Goal: Task Accomplishment & Management: Use online tool/utility

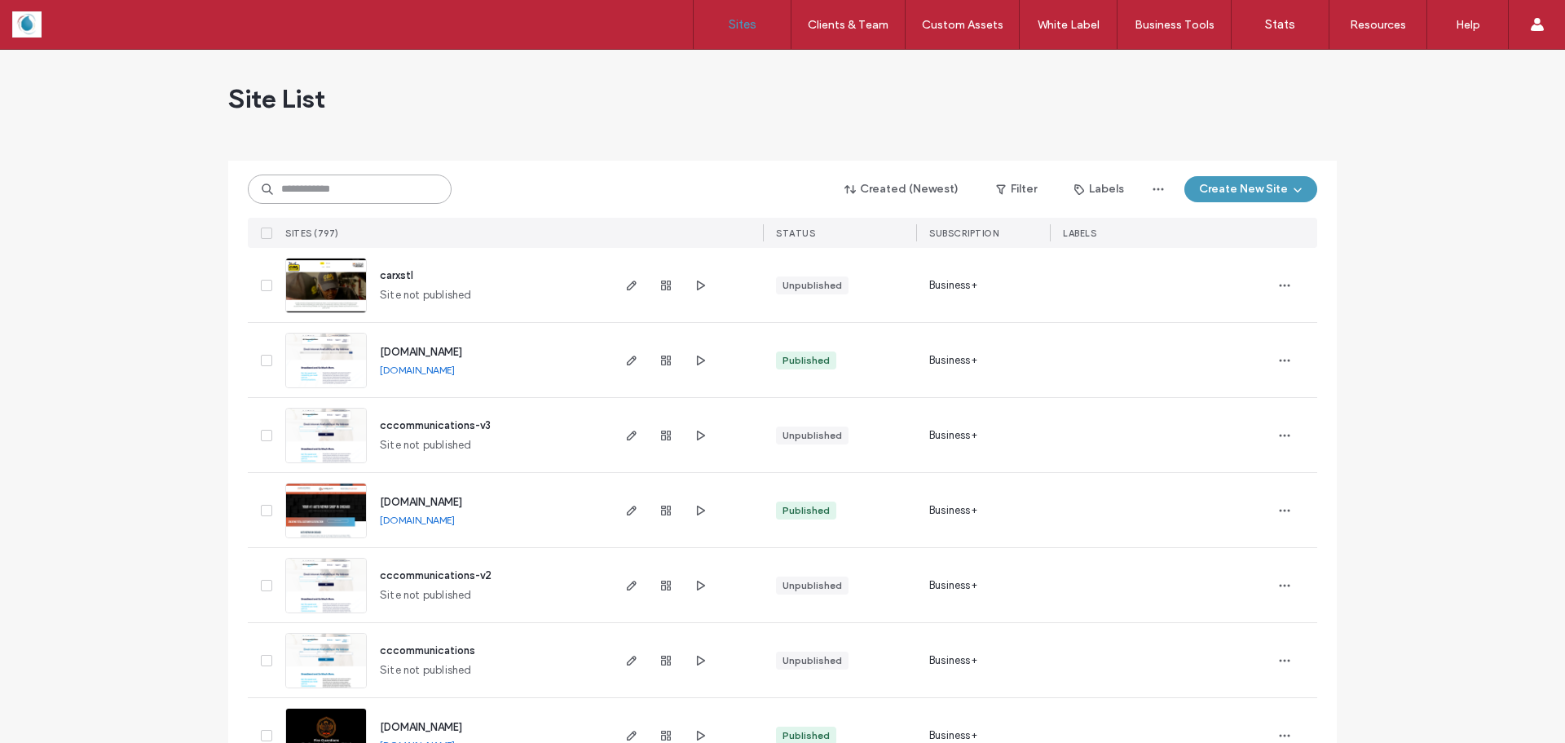
click at [334, 188] on input at bounding box center [350, 188] width 204 height 29
type input "**********"
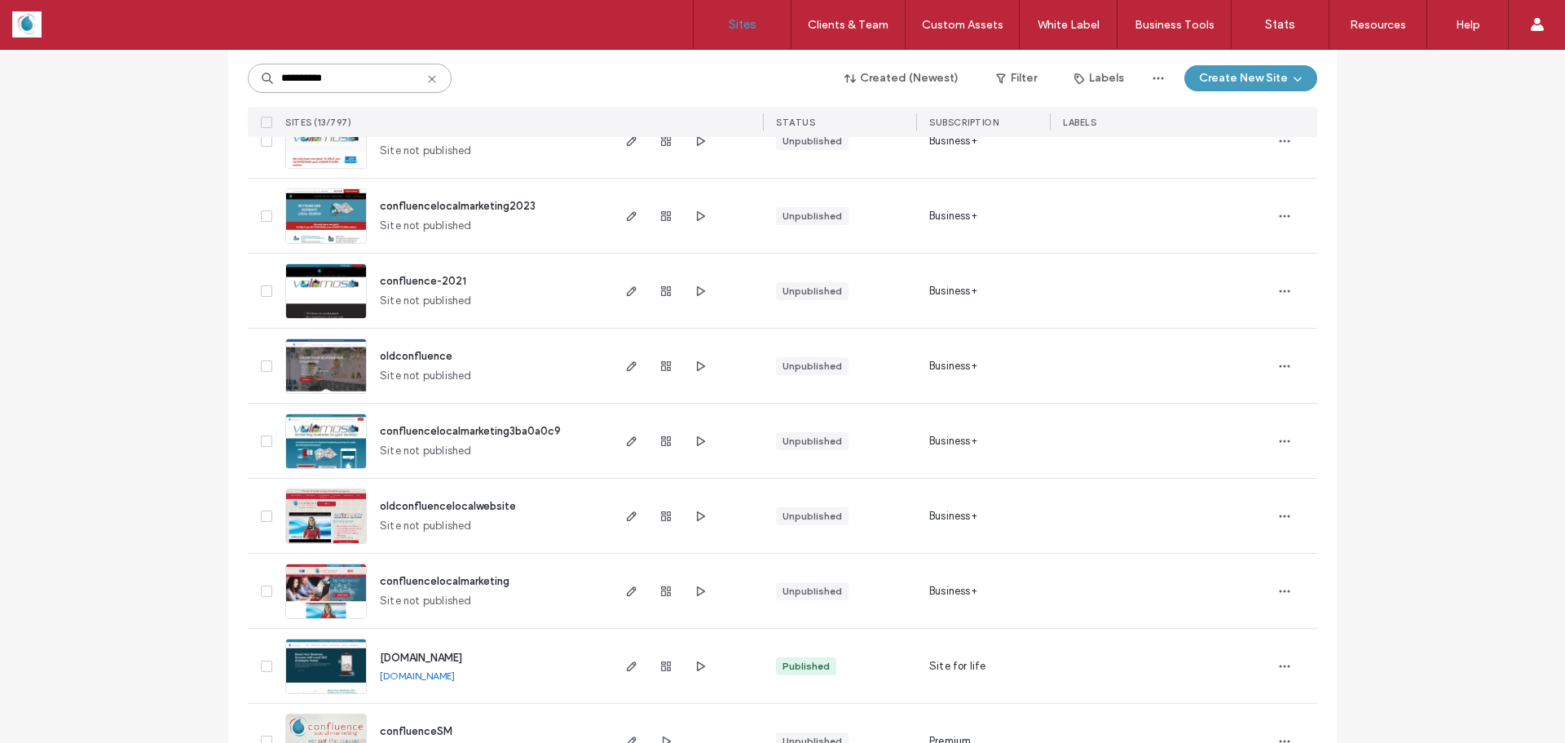
scroll to position [500, 0]
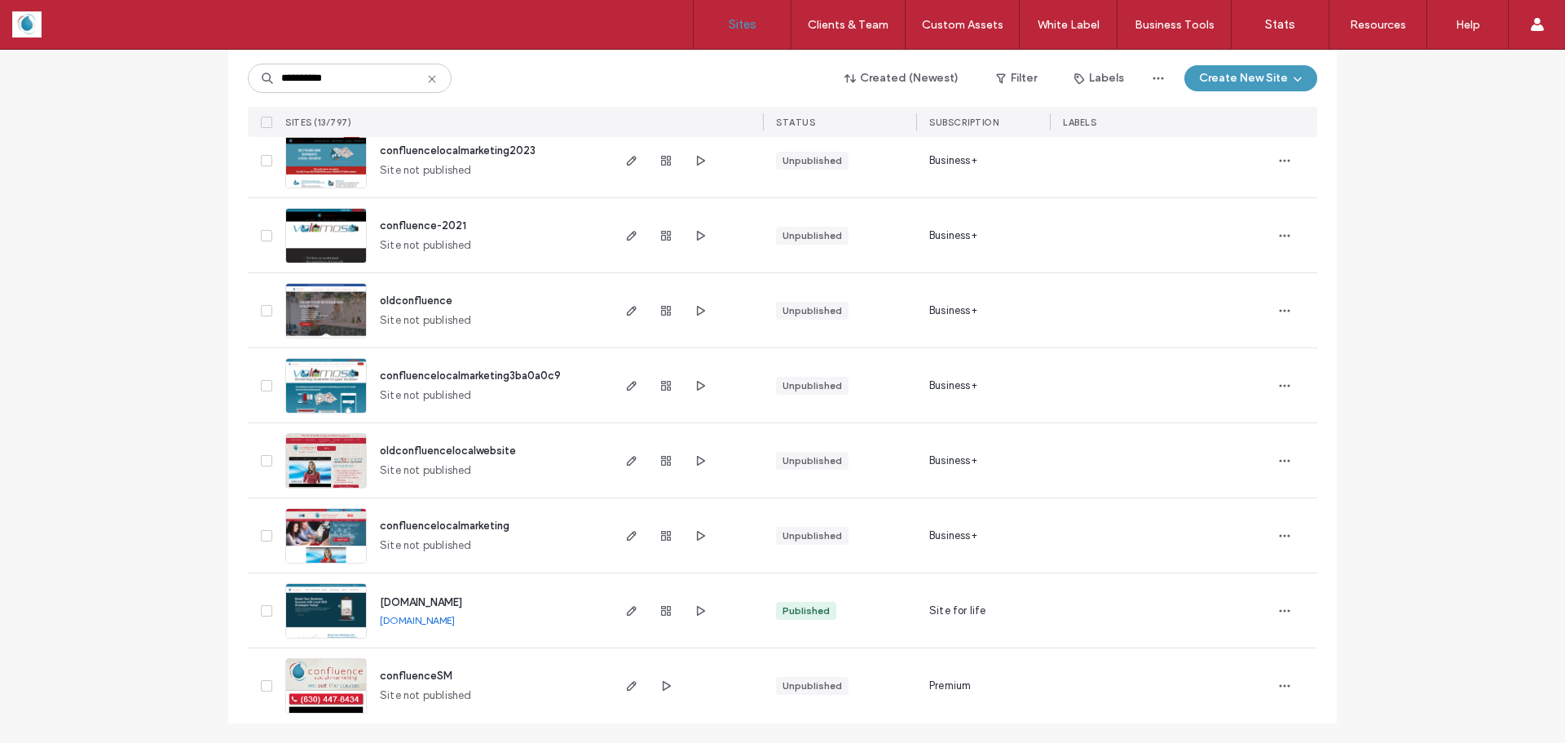
click at [330, 602] on img at bounding box center [326, 639] width 80 height 111
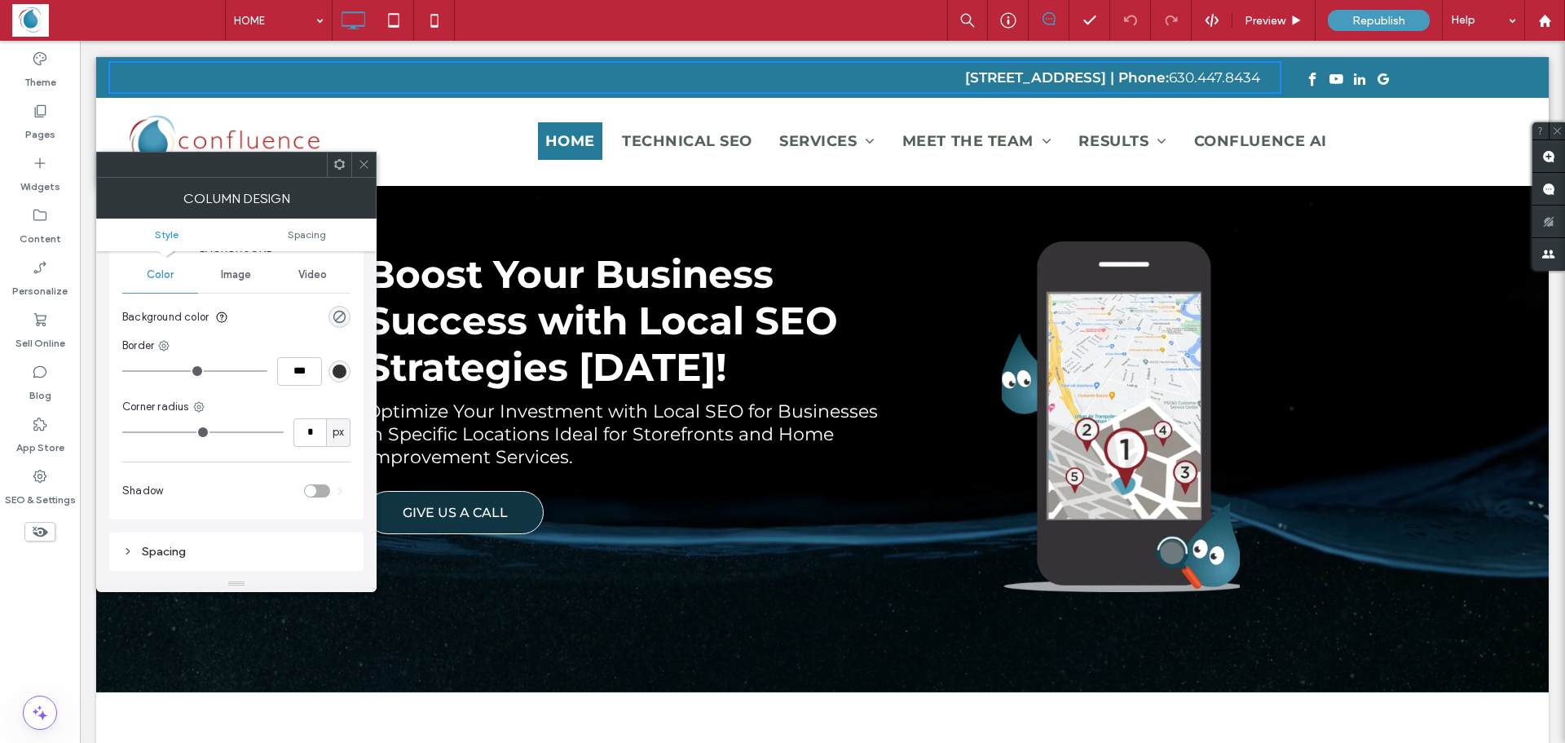
scroll to position [82, 0]
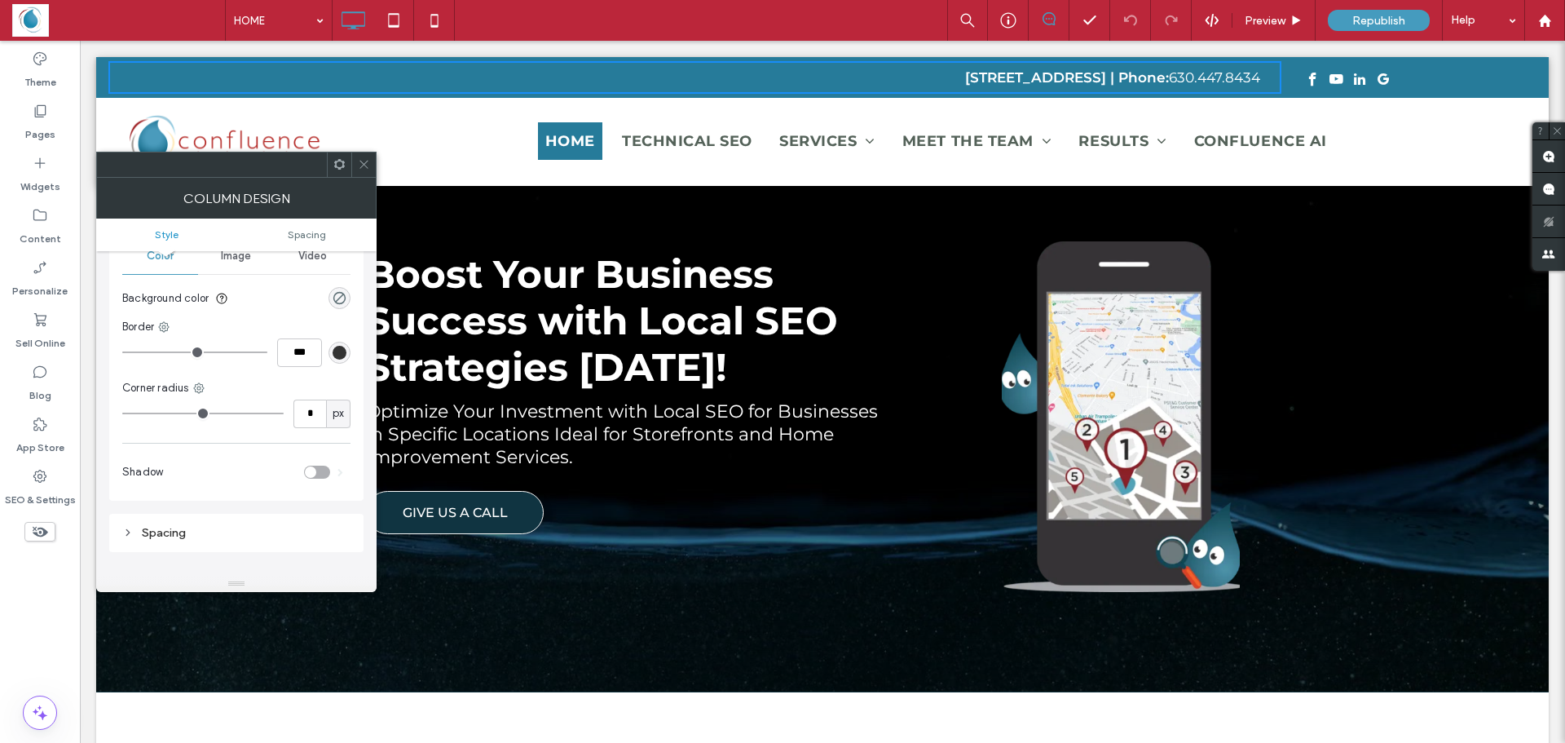
click at [180, 529] on div "Spacing" at bounding box center [236, 533] width 228 height 14
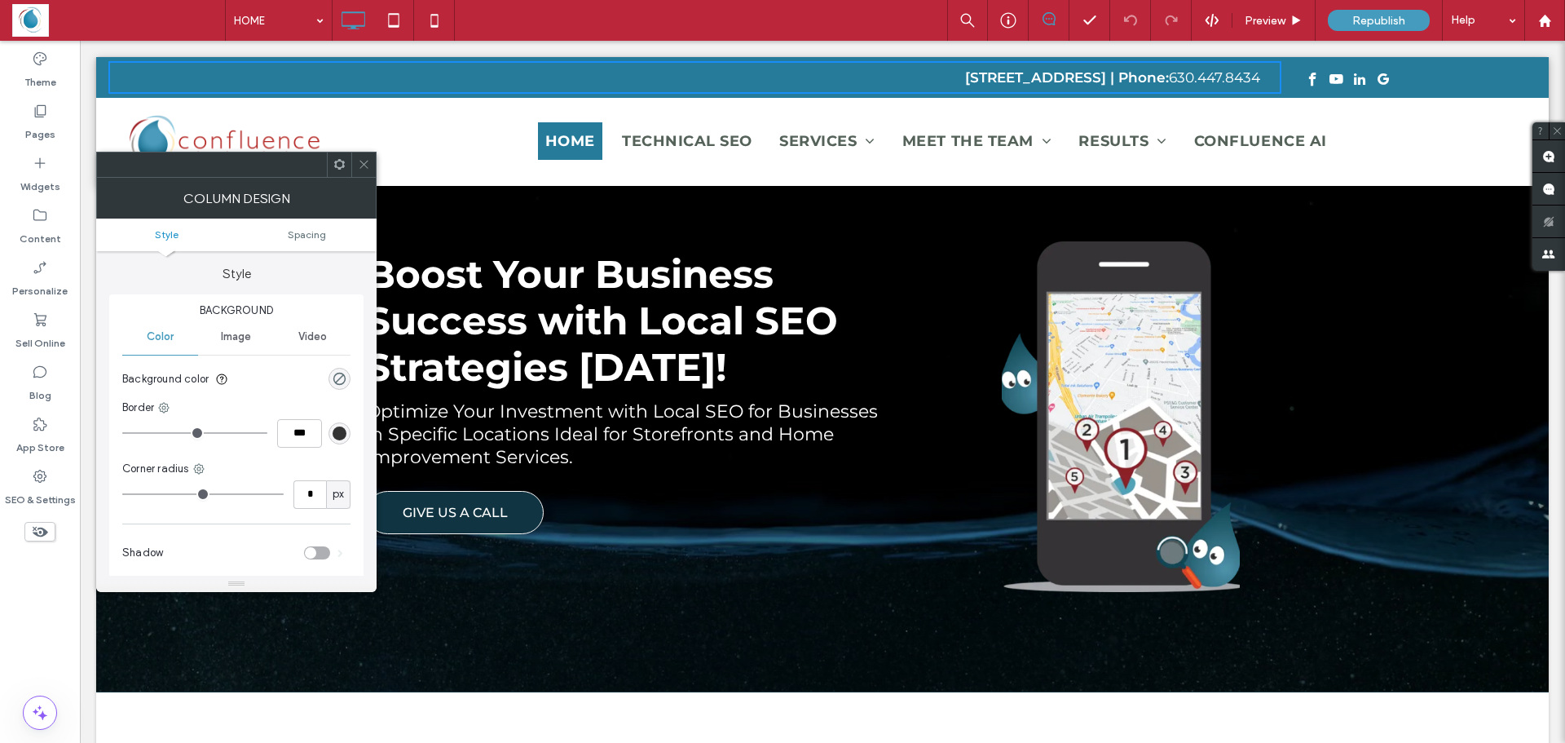
scroll to position [0, 0]
click at [233, 335] on span "Image" at bounding box center [236, 337] width 30 height 13
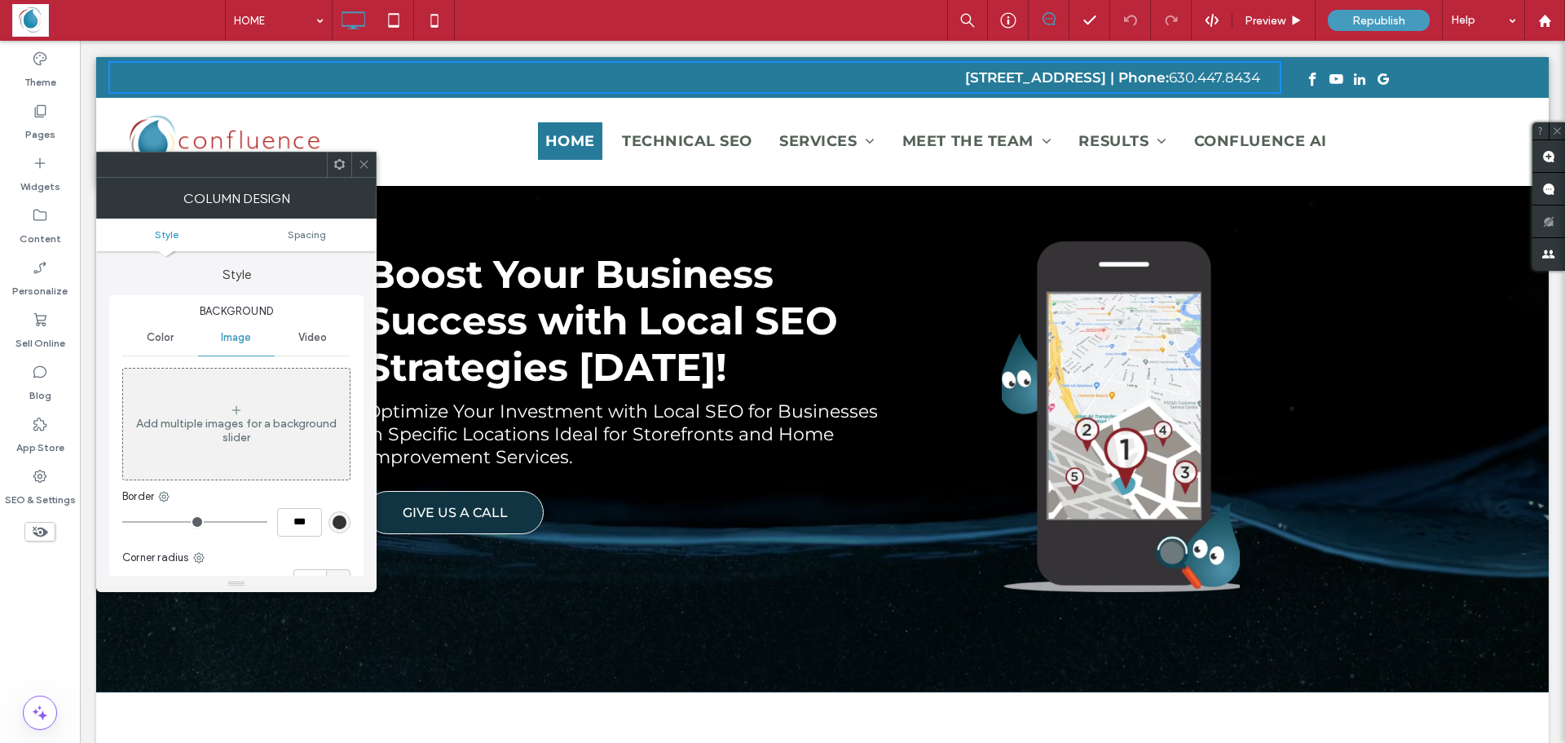
click at [316, 337] on span "Video" at bounding box center [312, 337] width 29 height 13
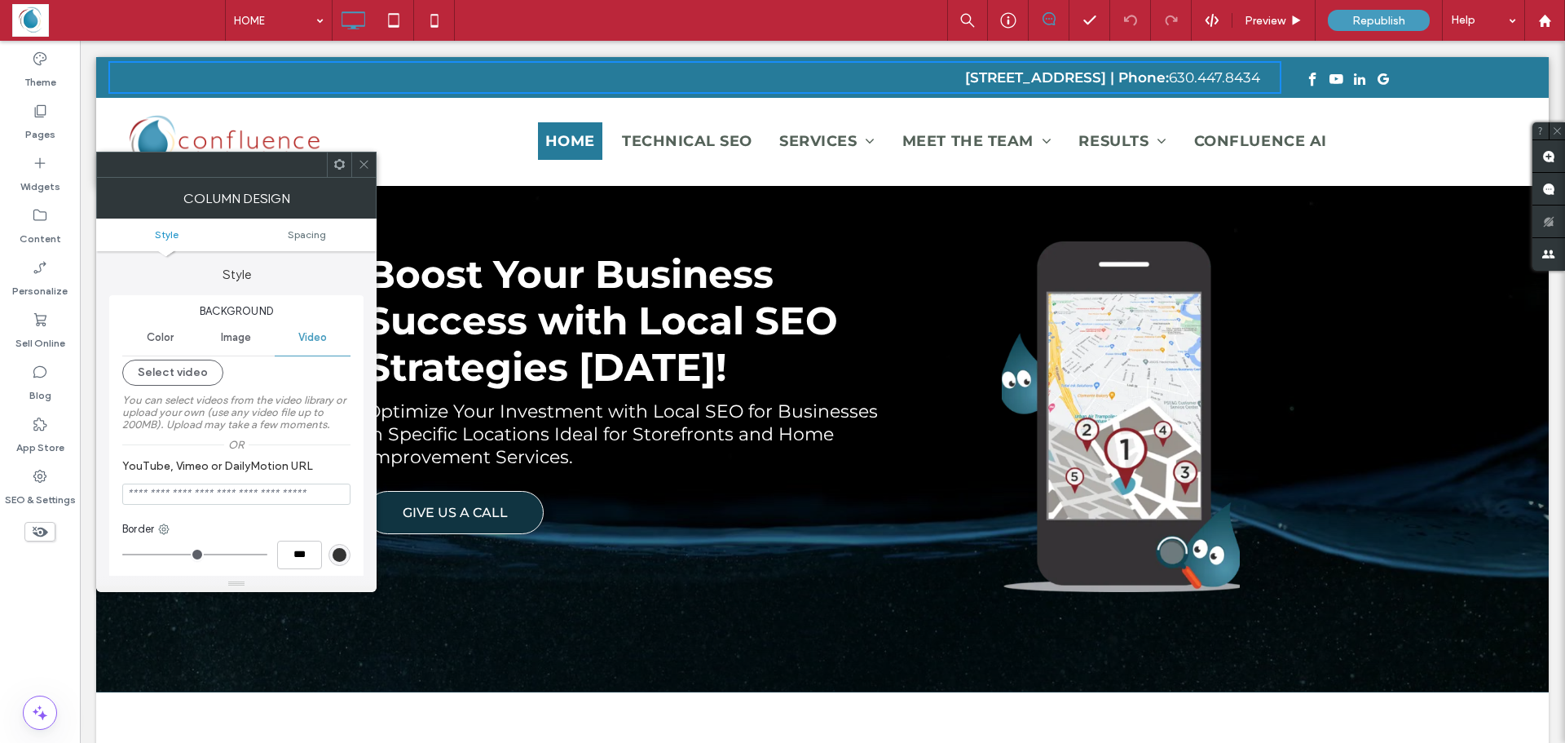
click at [242, 324] on div "Image" at bounding box center [236, 338] width 76 height 36
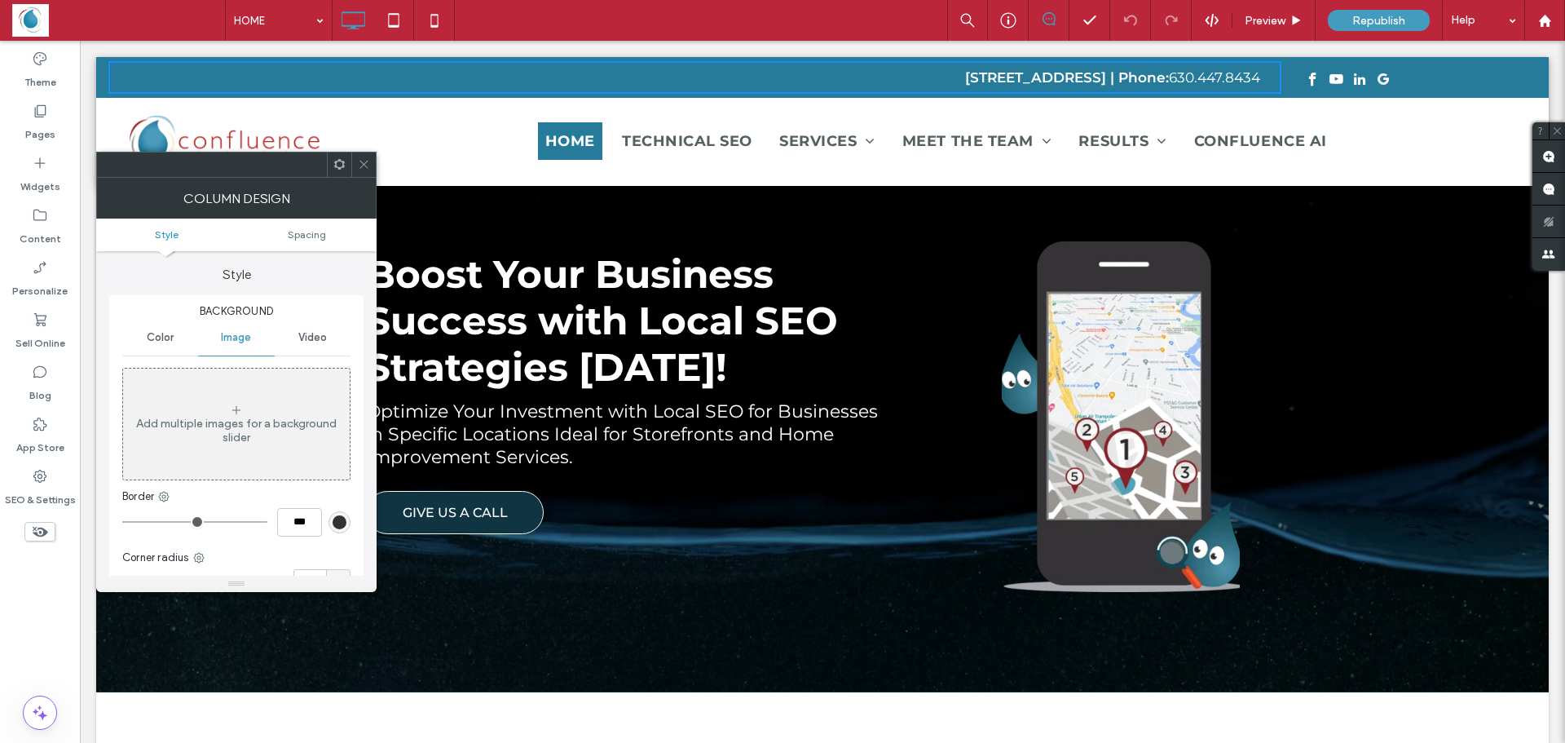
click at [149, 336] on span "Color" at bounding box center [160, 337] width 27 height 13
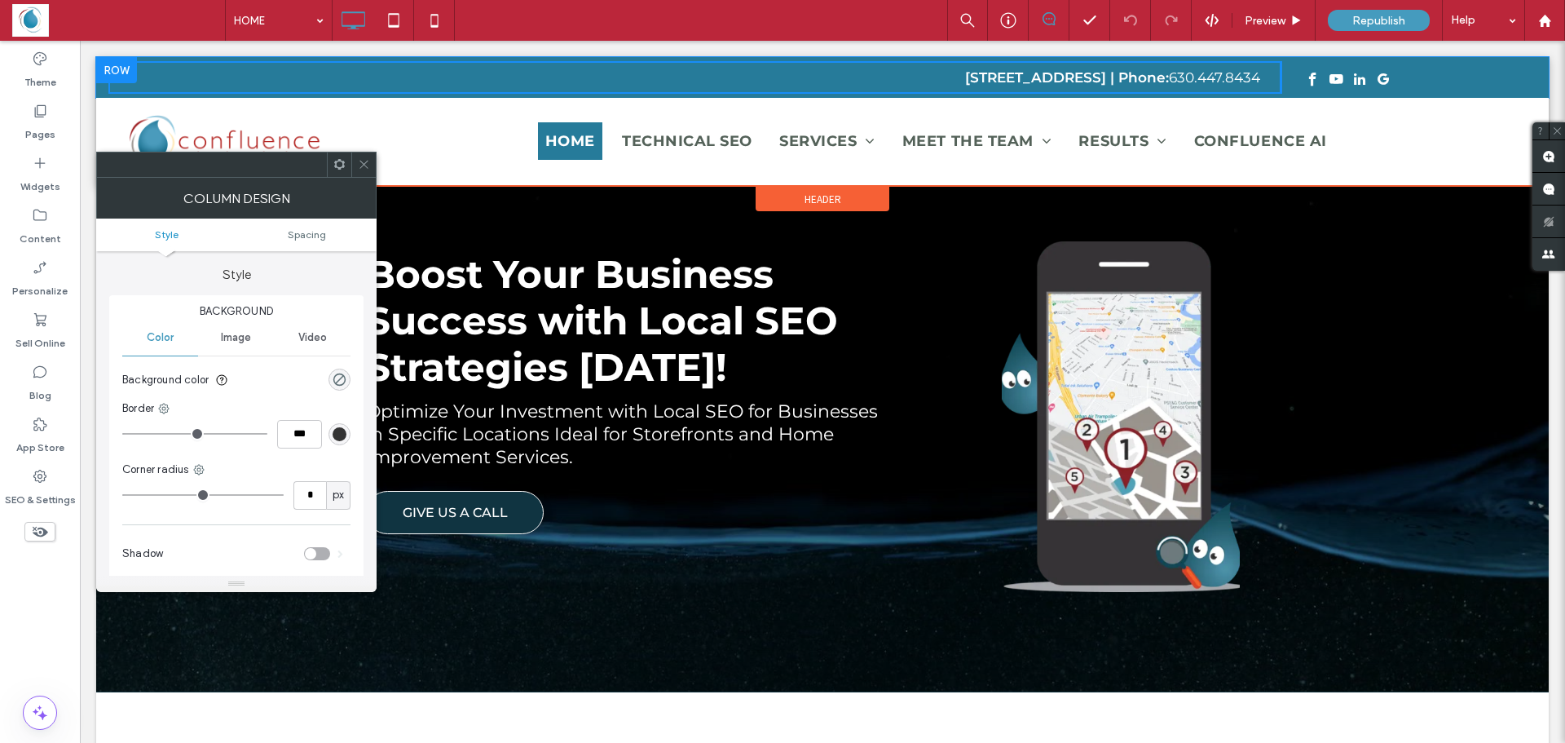
click at [100, 86] on div "2020 Calamos Court Naperville, IL 60563 | Phone: 630.447.8434 Click To Paste Cl…" at bounding box center [822, 77] width 1452 height 41
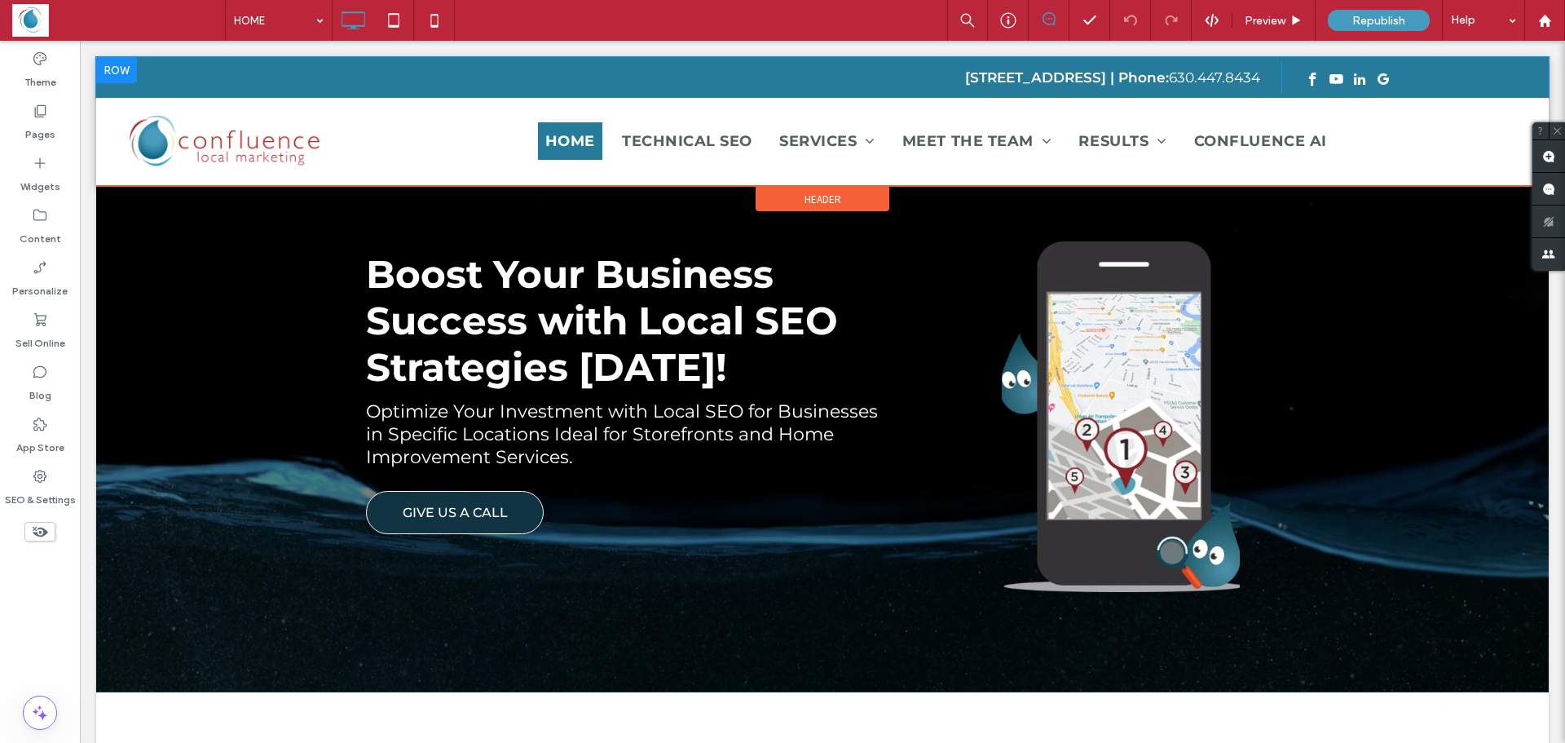
click at [100, 86] on div "2020 Calamos Court Naperville, IL 60563 | Phone: 630.447.8434 Click To Paste Cl…" at bounding box center [822, 77] width 1452 height 41
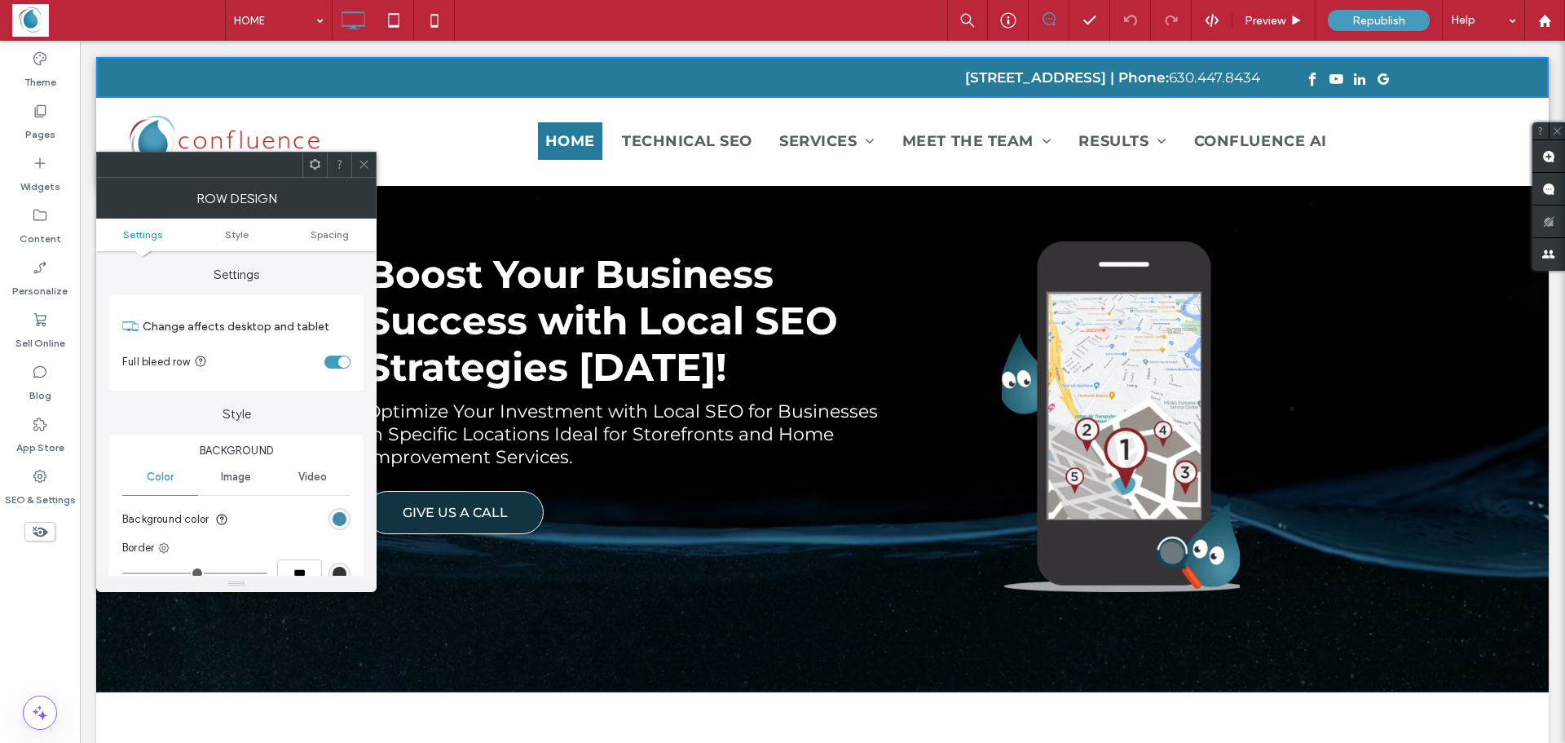
click at [336, 520] on div "rgb(38, 123, 154)" at bounding box center [340, 519] width 14 height 14
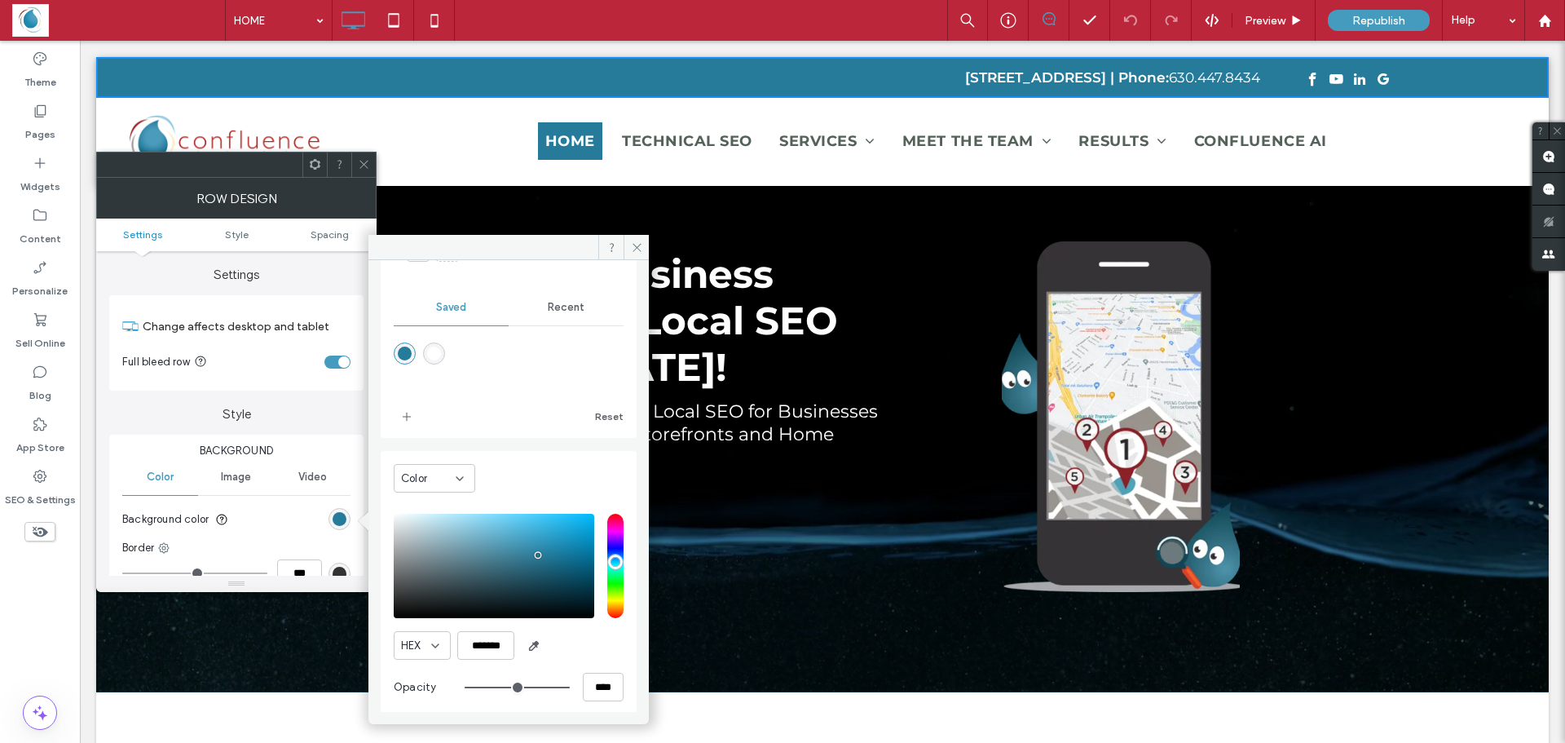
scroll to position [135, 0]
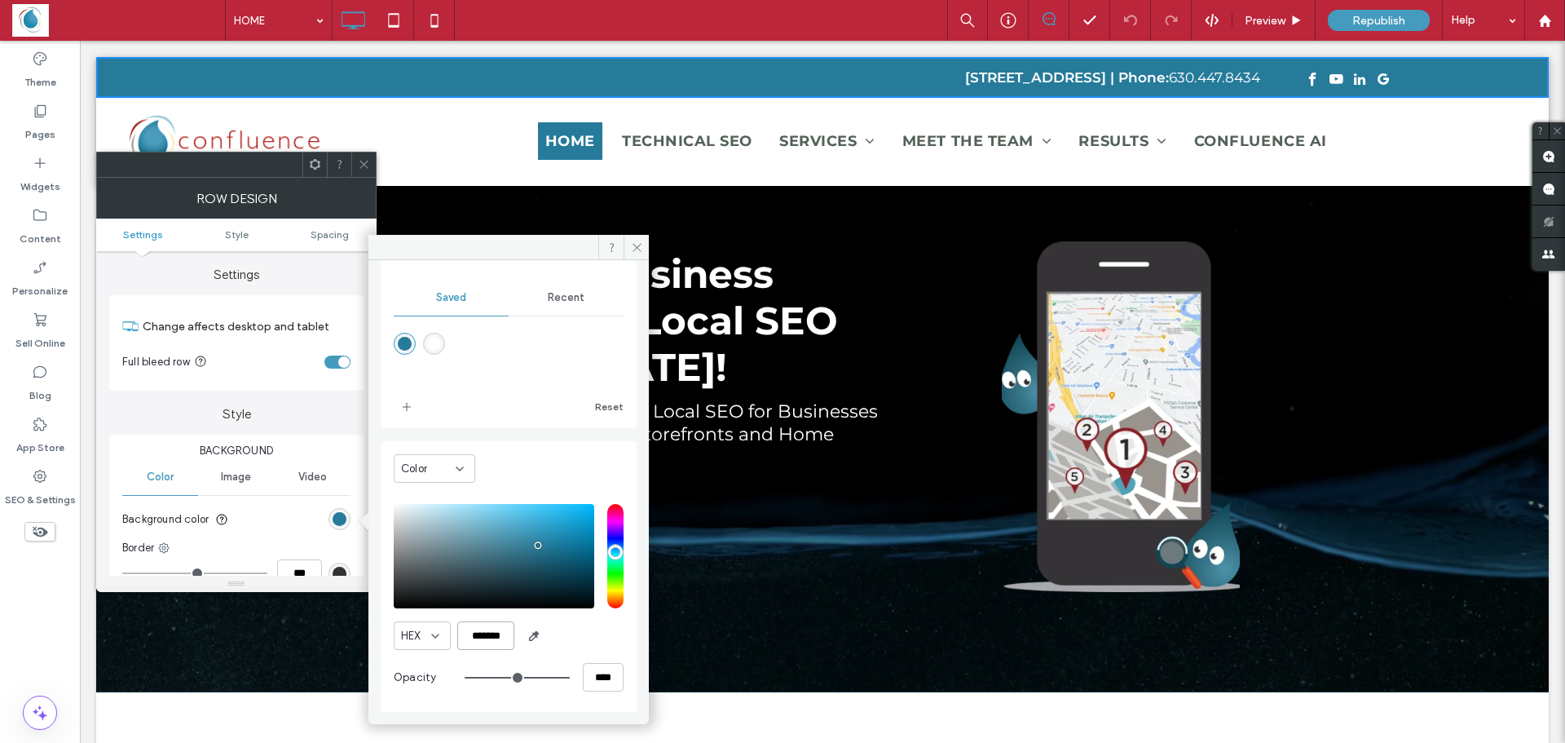
click at [486, 640] on input "*******" at bounding box center [485, 635] width 57 height 29
click at [486, 639] on input "*******" at bounding box center [485, 635] width 57 height 29
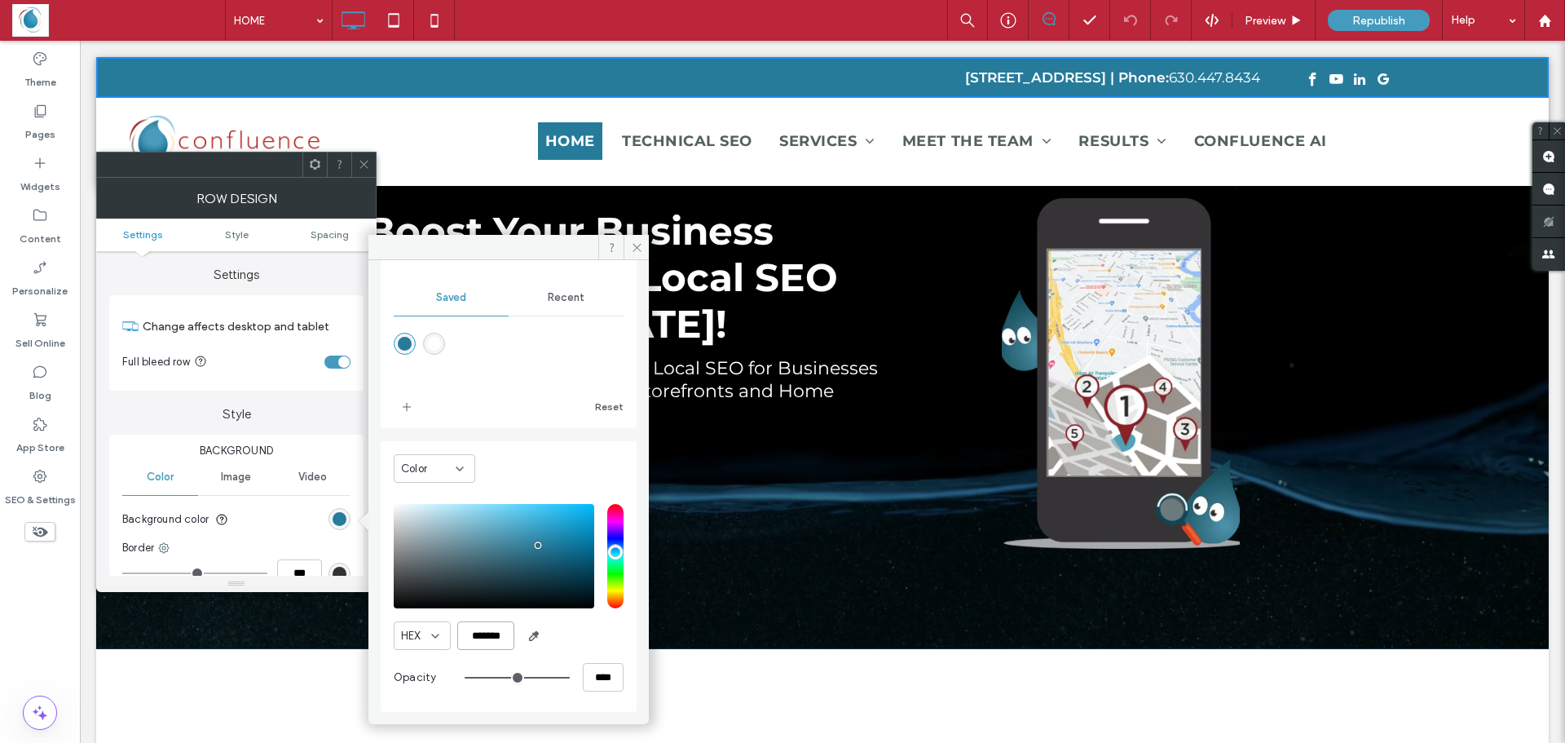
scroll to position [82, 0]
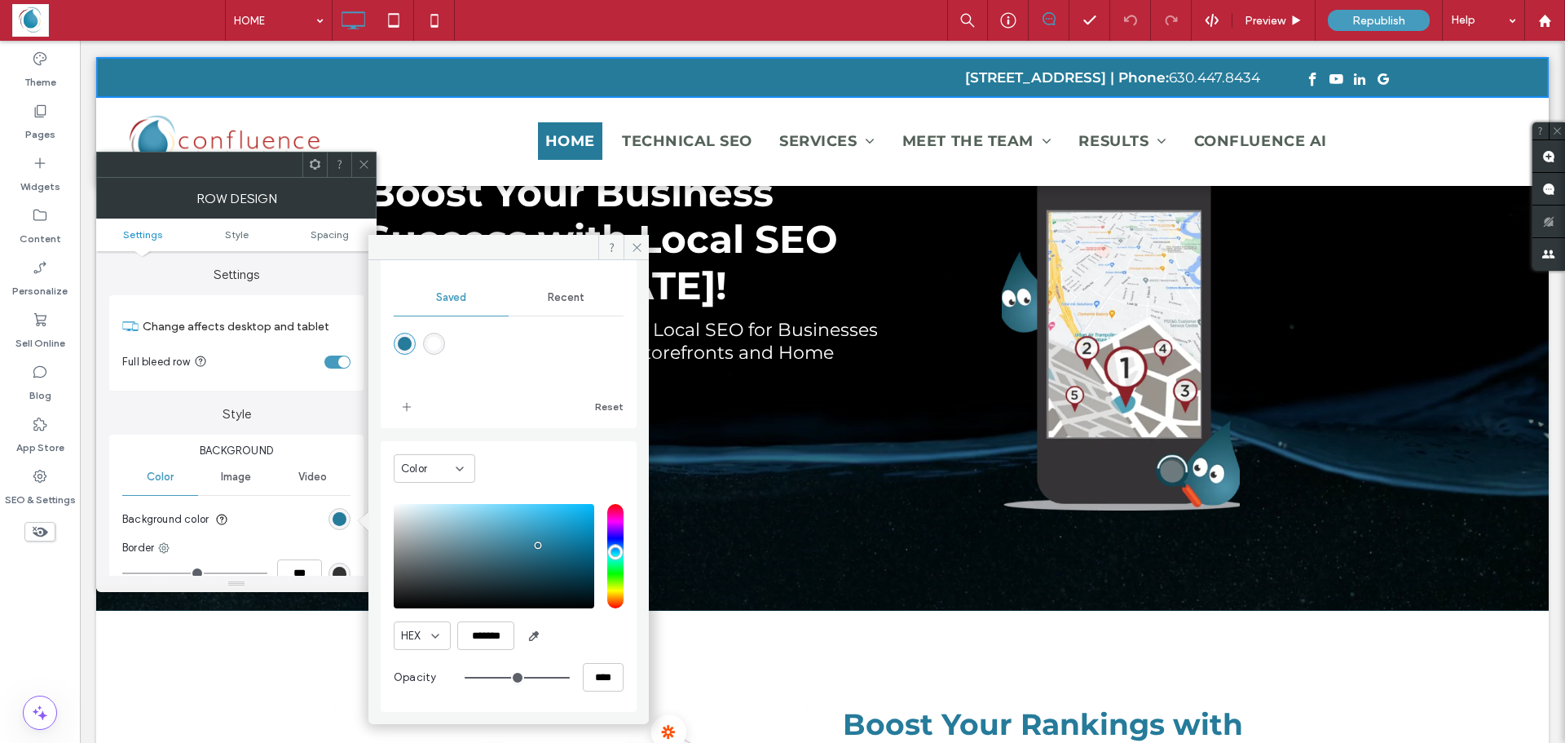
click at [532, 531] on div "saturation and value" at bounding box center [494, 556] width 201 height 104
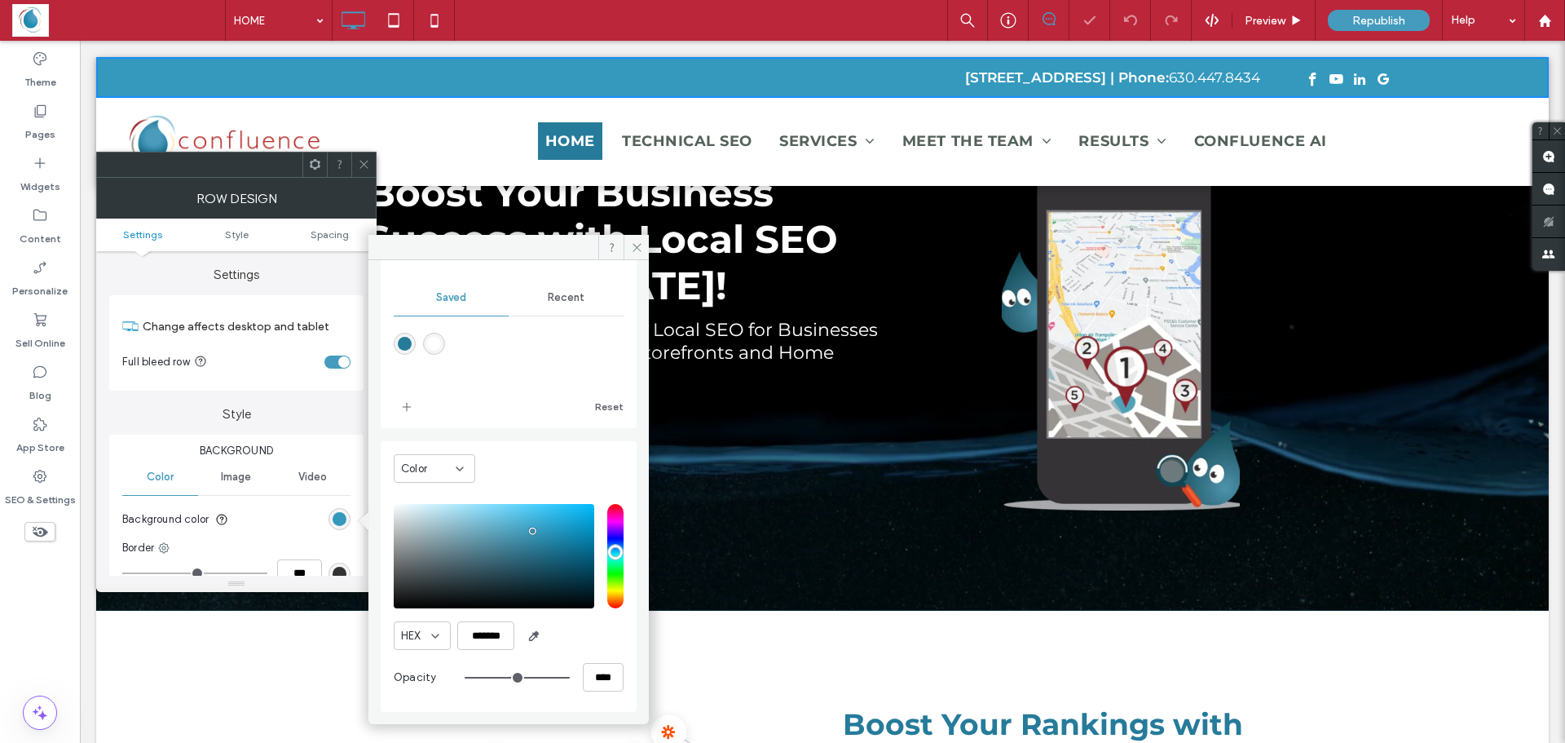
click at [510, 522] on div "saturation and value" at bounding box center [494, 556] width 201 height 104
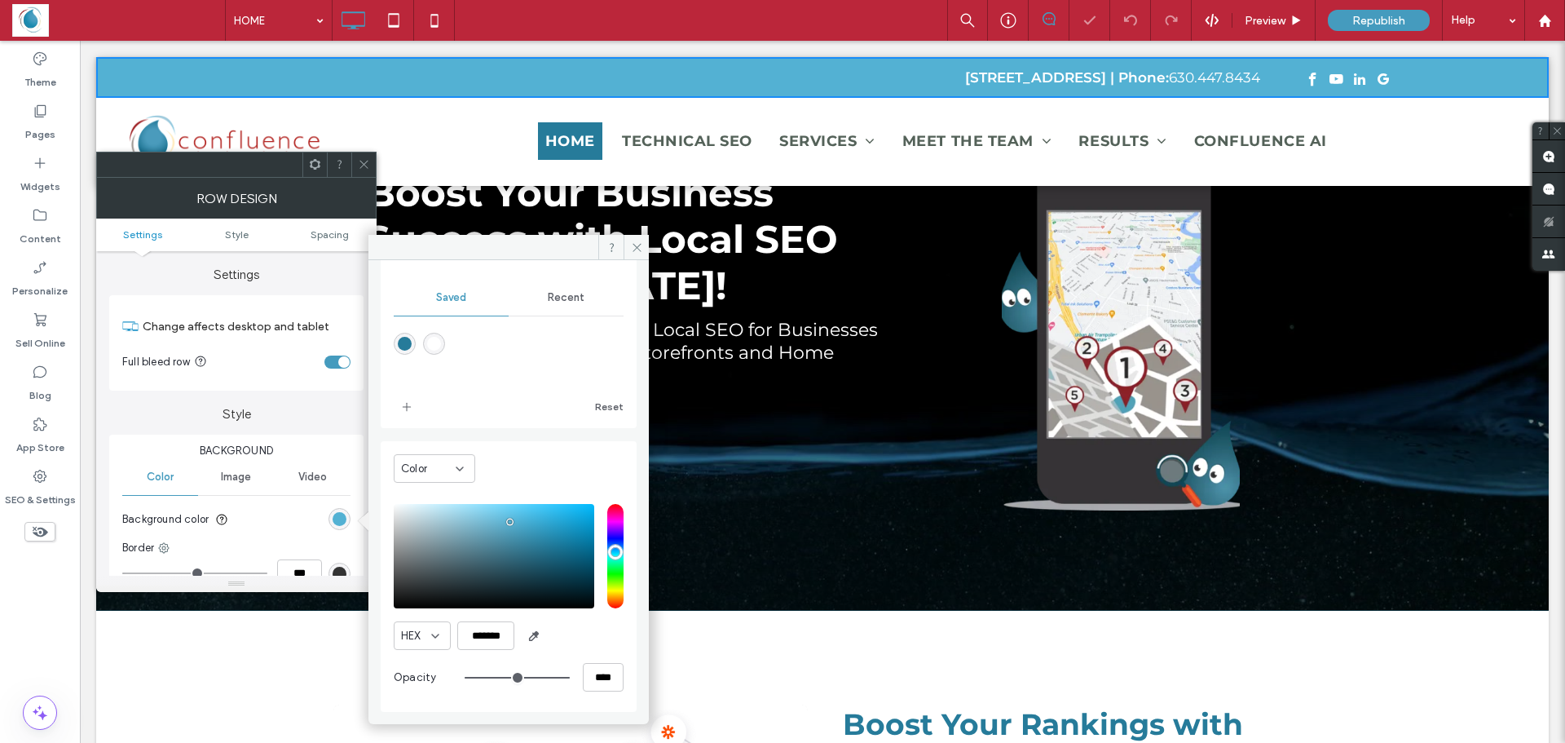
click at [478, 529] on div "saturation and value" at bounding box center [494, 556] width 201 height 104
click at [461, 529] on div "saturation and value" at bounding box center [494, 556] width 201 height 104
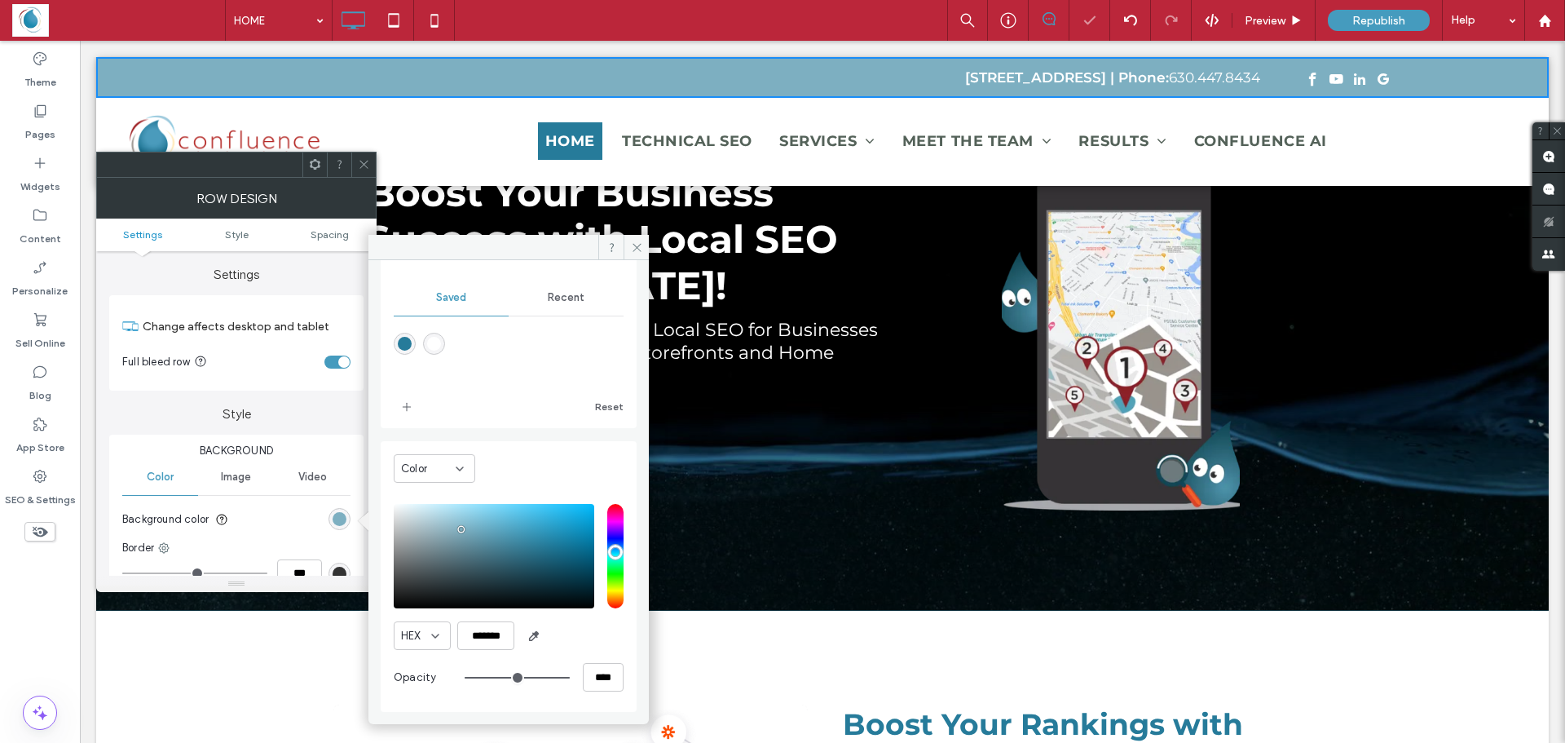
type input "*******"
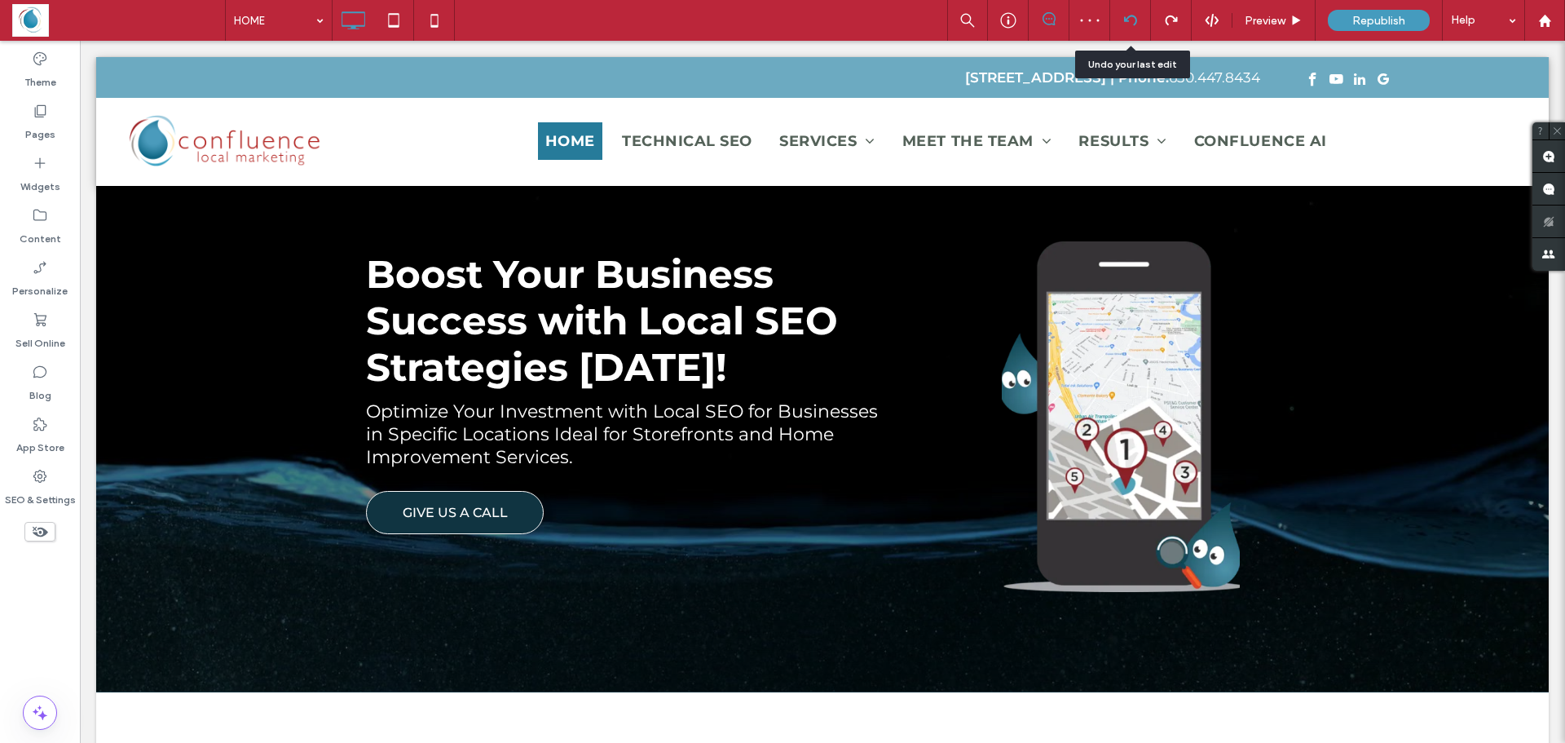
click at [1126, 20] on use at bounding box center [1129, 20] width 13 height 11
click at [1126, 15] on icon at bounding box center [1130, 20] width 13 height 13
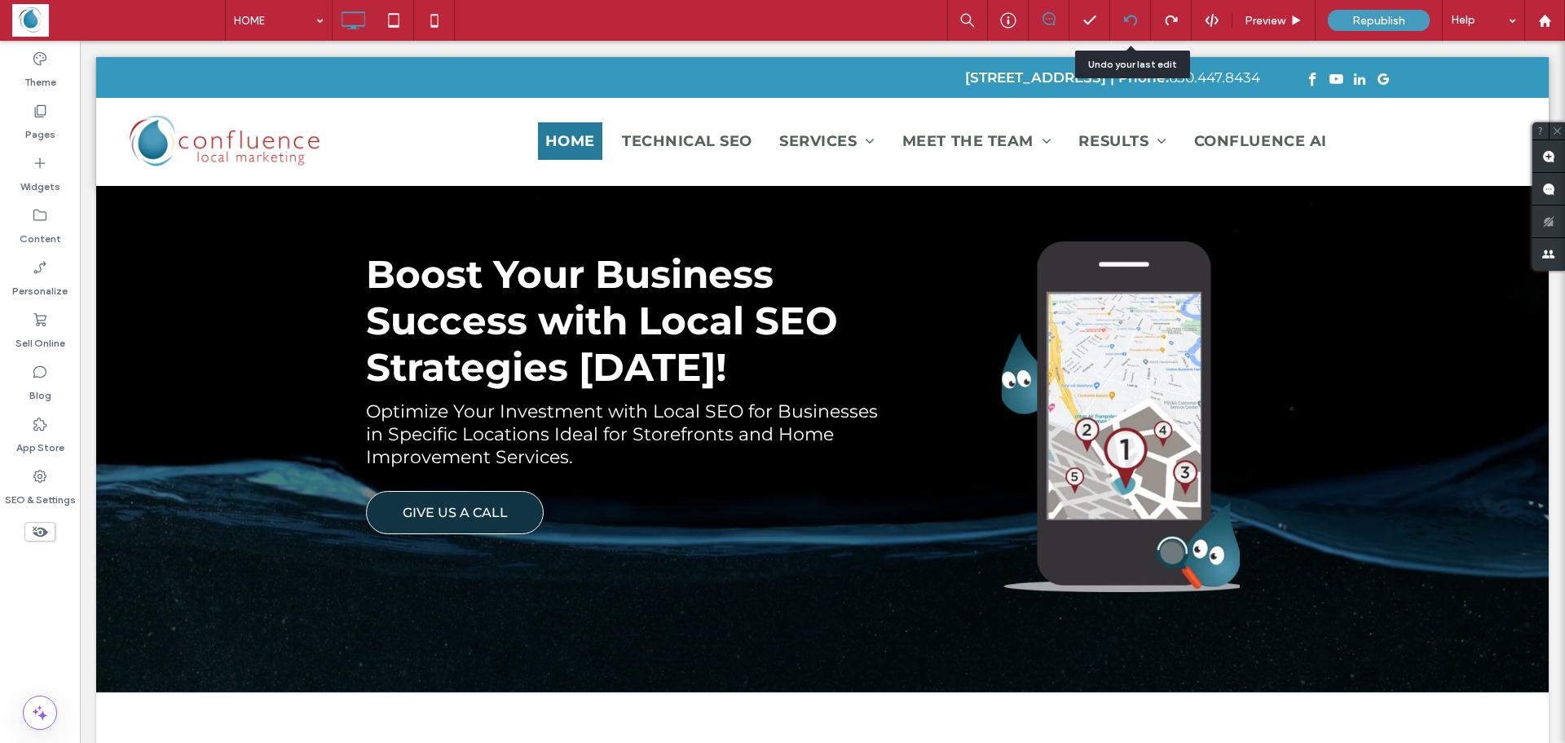
click at [1126, 20] on use at bounding box center [1129, 20] width 13 height 11
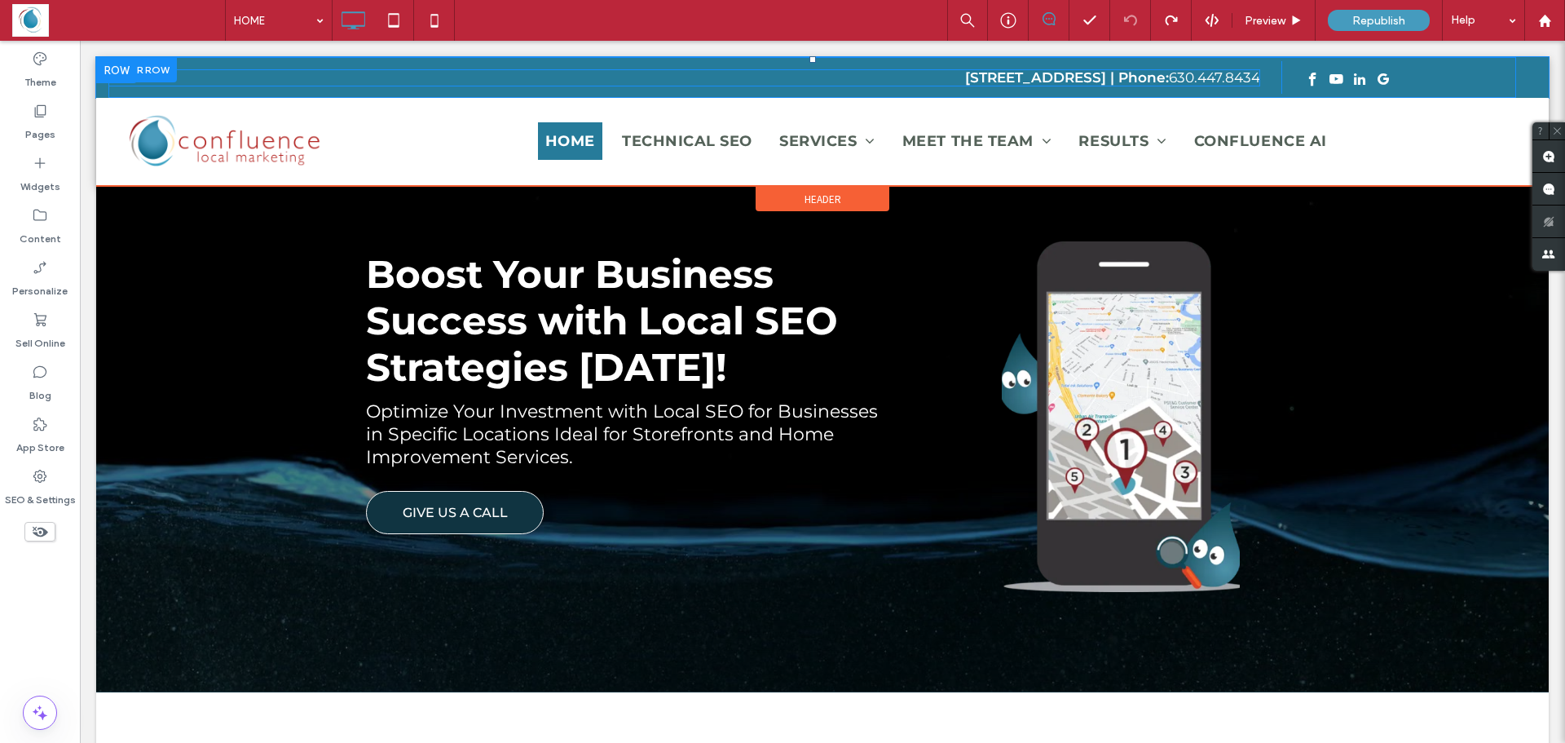
click at [251, 73] on p "2020 Calamos Court Naperville, IL 60563 | Phone: 630.447.8434" at bounding box center [684, 77] width 1152 height 17
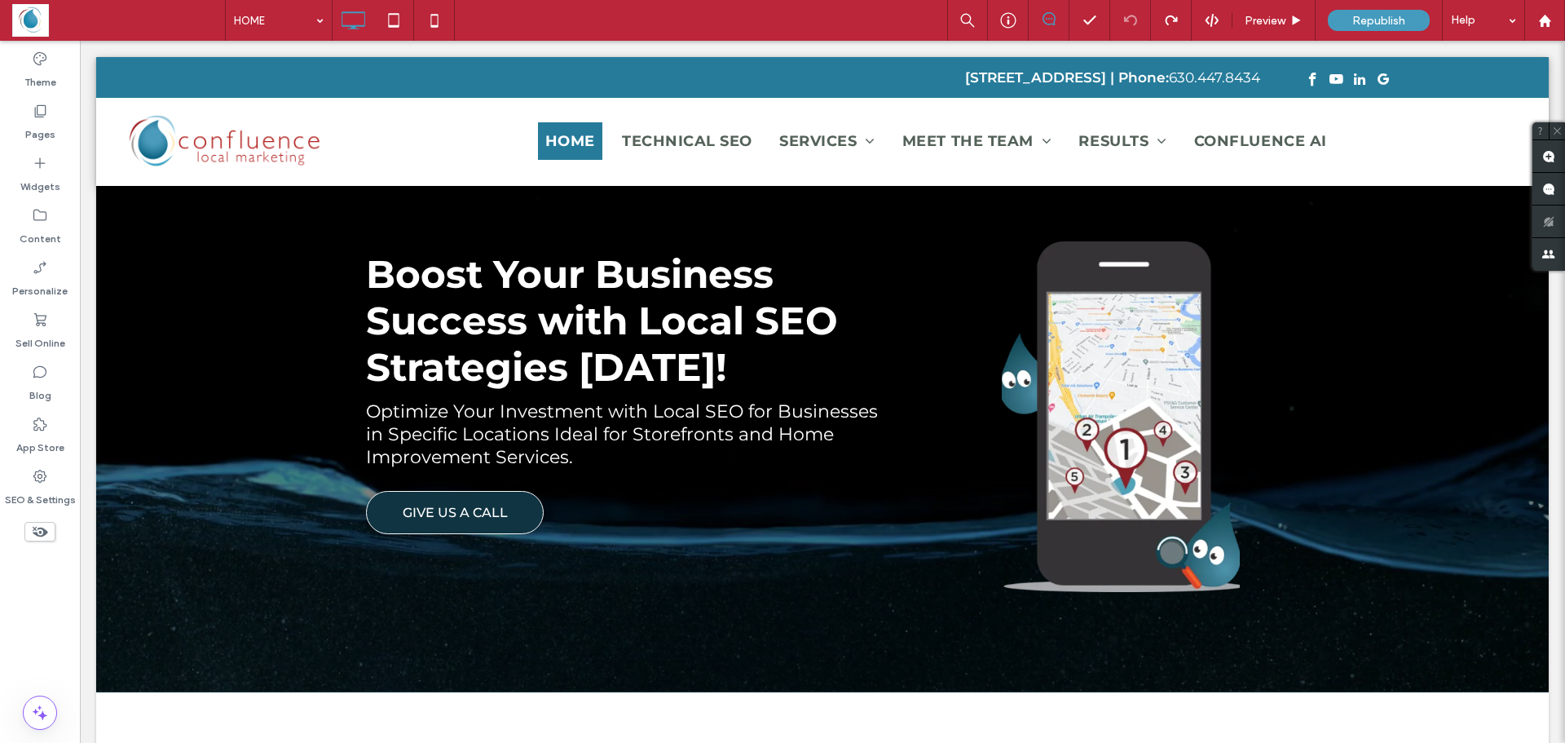
click at [102, 79] on div "2020 Calamos Court Naperville, IL 60563 | Phone: 630.447.8434 Click To Paste Cl…" at bounding box center [822, 77] width 1452 height 41
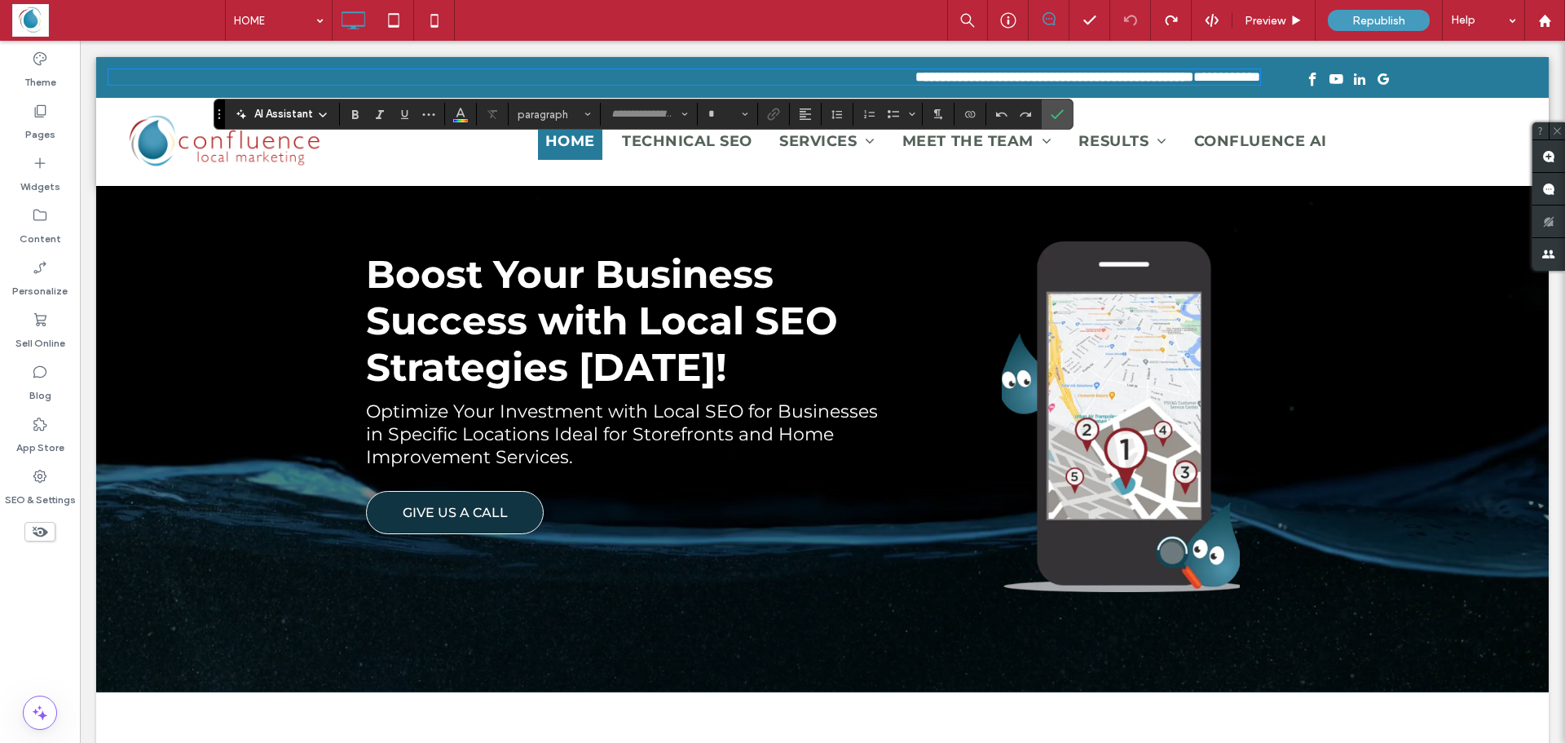
type input "**********"
type input "**"
click at [104, 59] on div "**********" at bounding box center [822, 77] width 1452 height 41
drag, startPoint x: 1056, startPoint y: 113, endPoint x: 194, endPoint y: 0, distance: 869.8
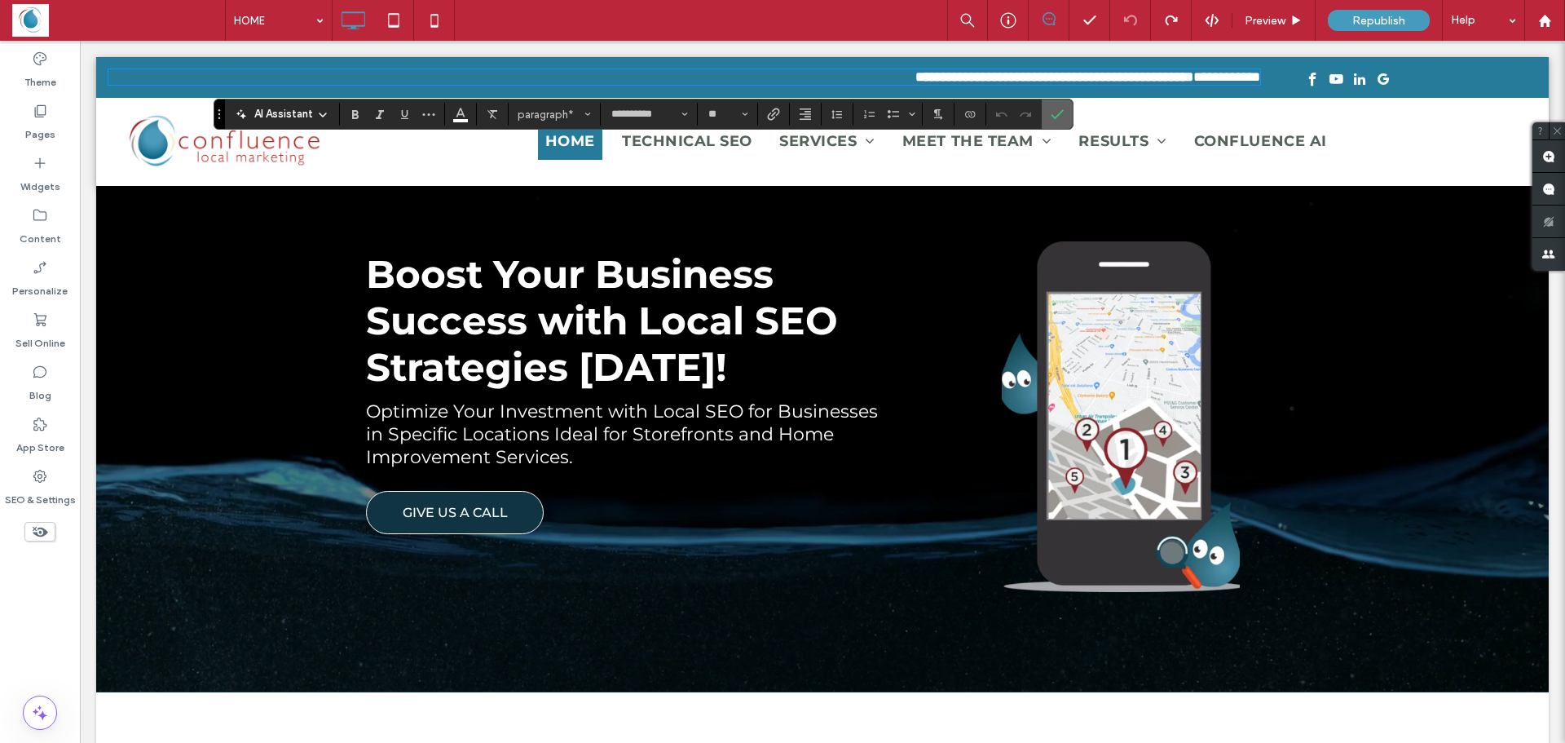
click at [1056, 113] on icon "Confirm" at bounding box center [1057, 114] width 13 height 13
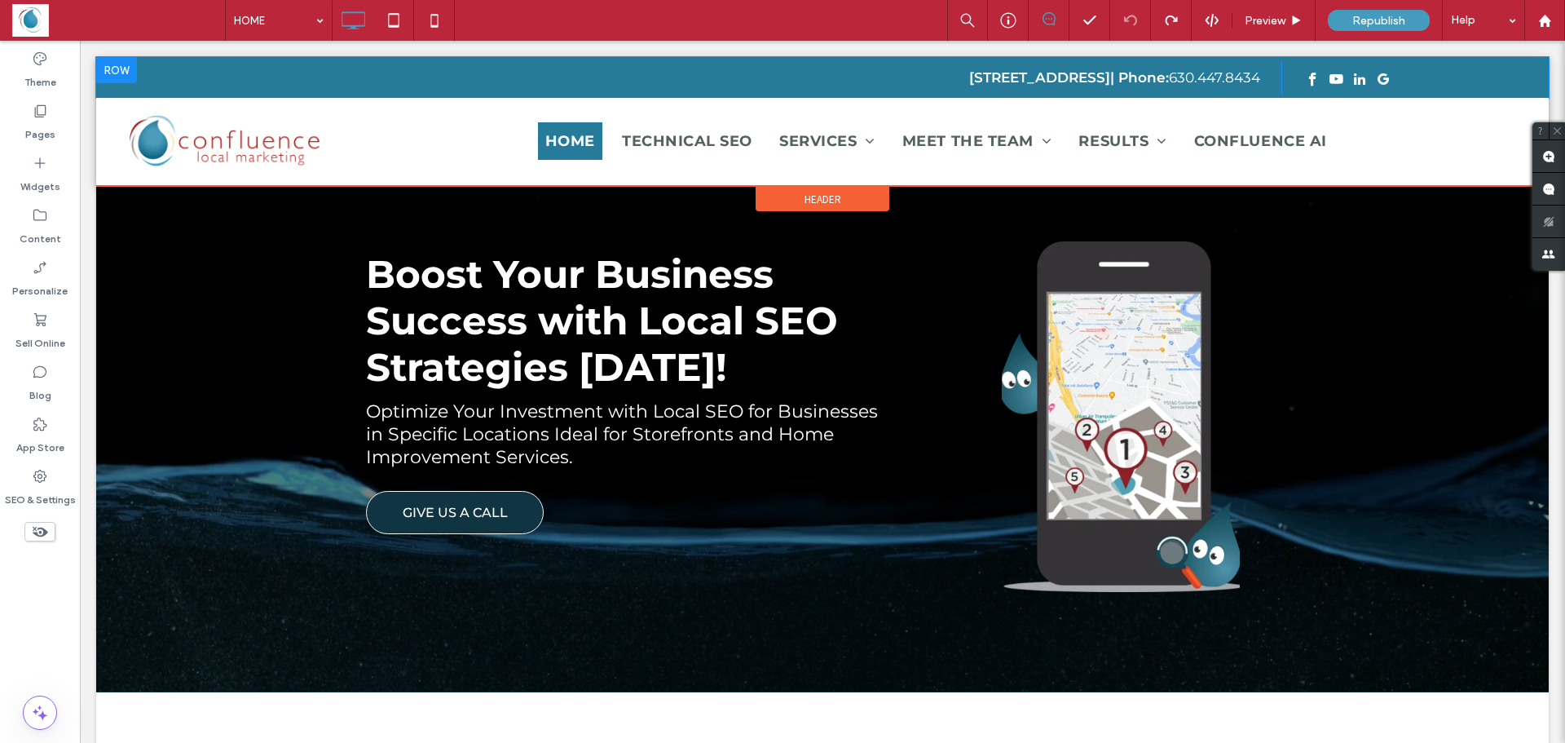
click at [99, 62] on div at bounding box center [116, 70] width 41 height 26
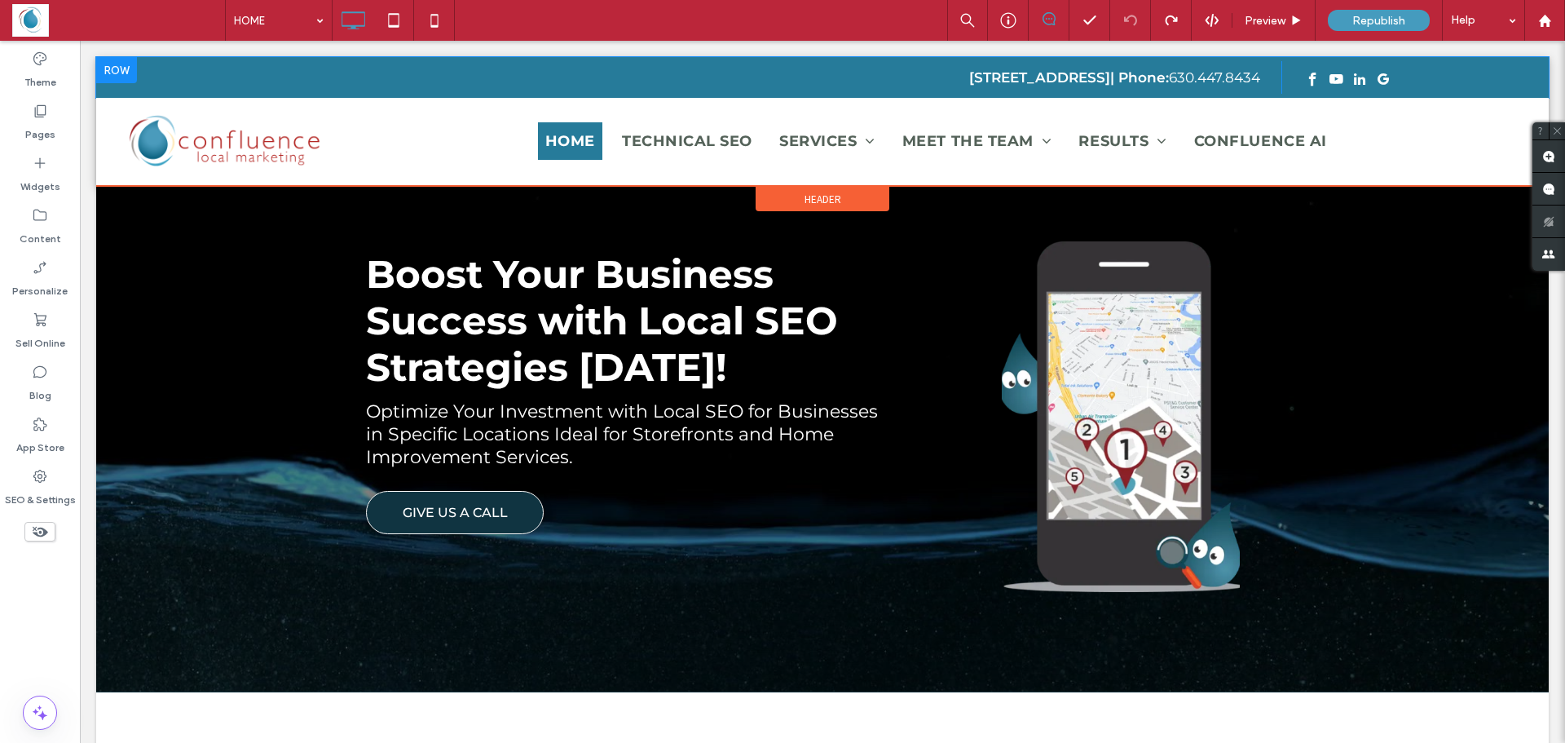
click at [116, 69] on div at bounding box center [116, 70] width 41 height 26
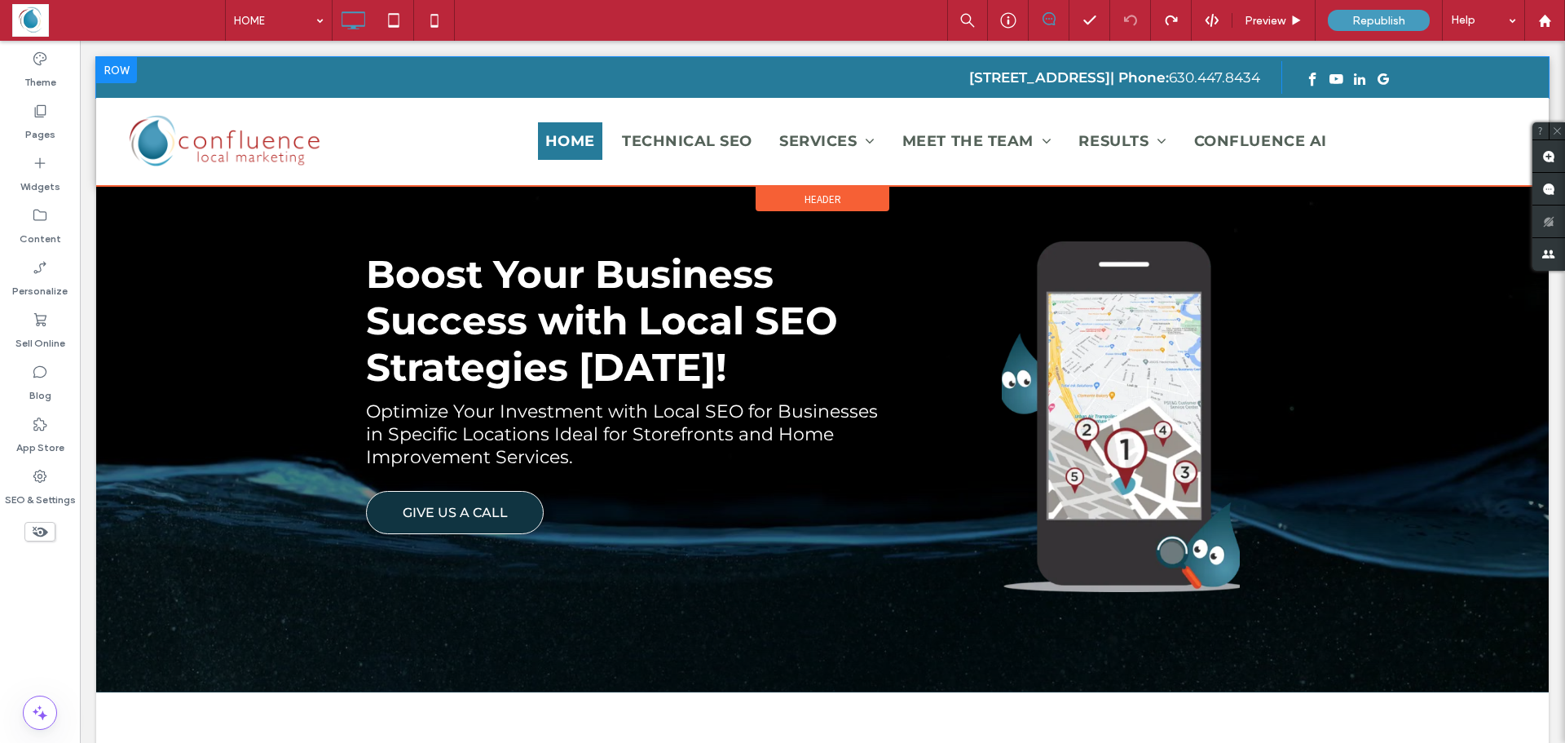
click at [99, 93] on div "2020 Calamos Court Naperville, IL 60563 | Phone: 630.447.8434 Click To Paste Cl…" at bounding box center [822, 77] width 1452 height 41
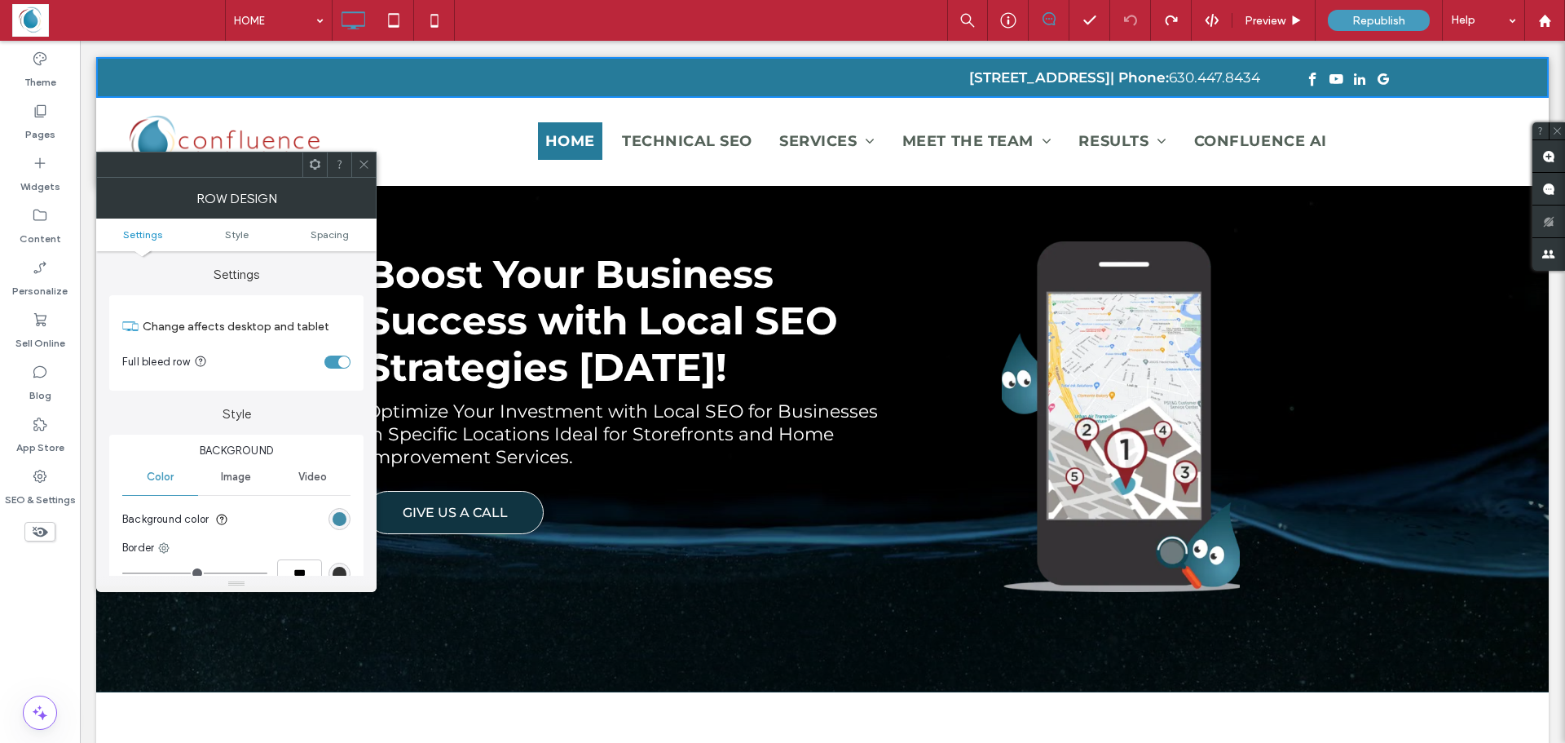
click at [342, 520] on div "rgb(38, 123, 154)" at bounding box center [340, 519] width 14 height 14
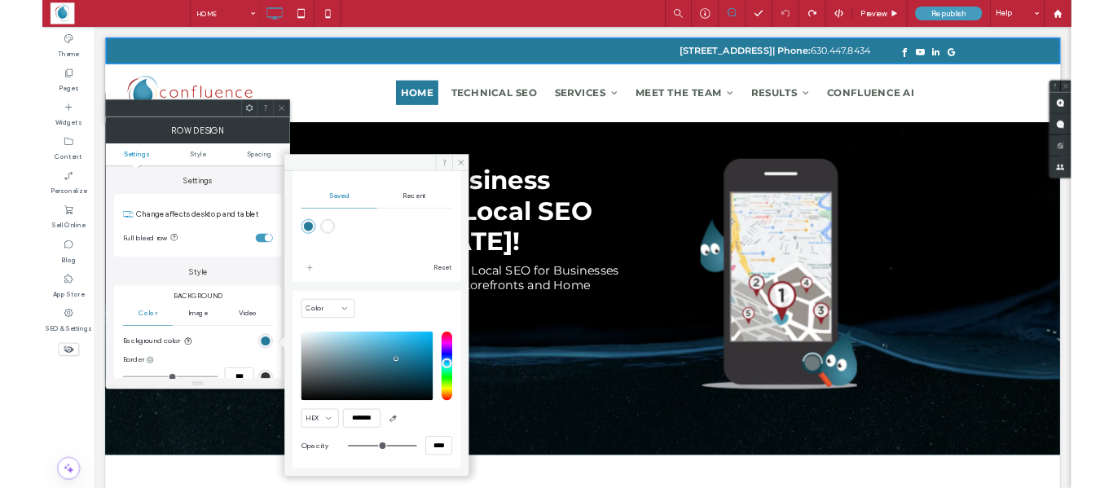
scroll to position [135, 0]
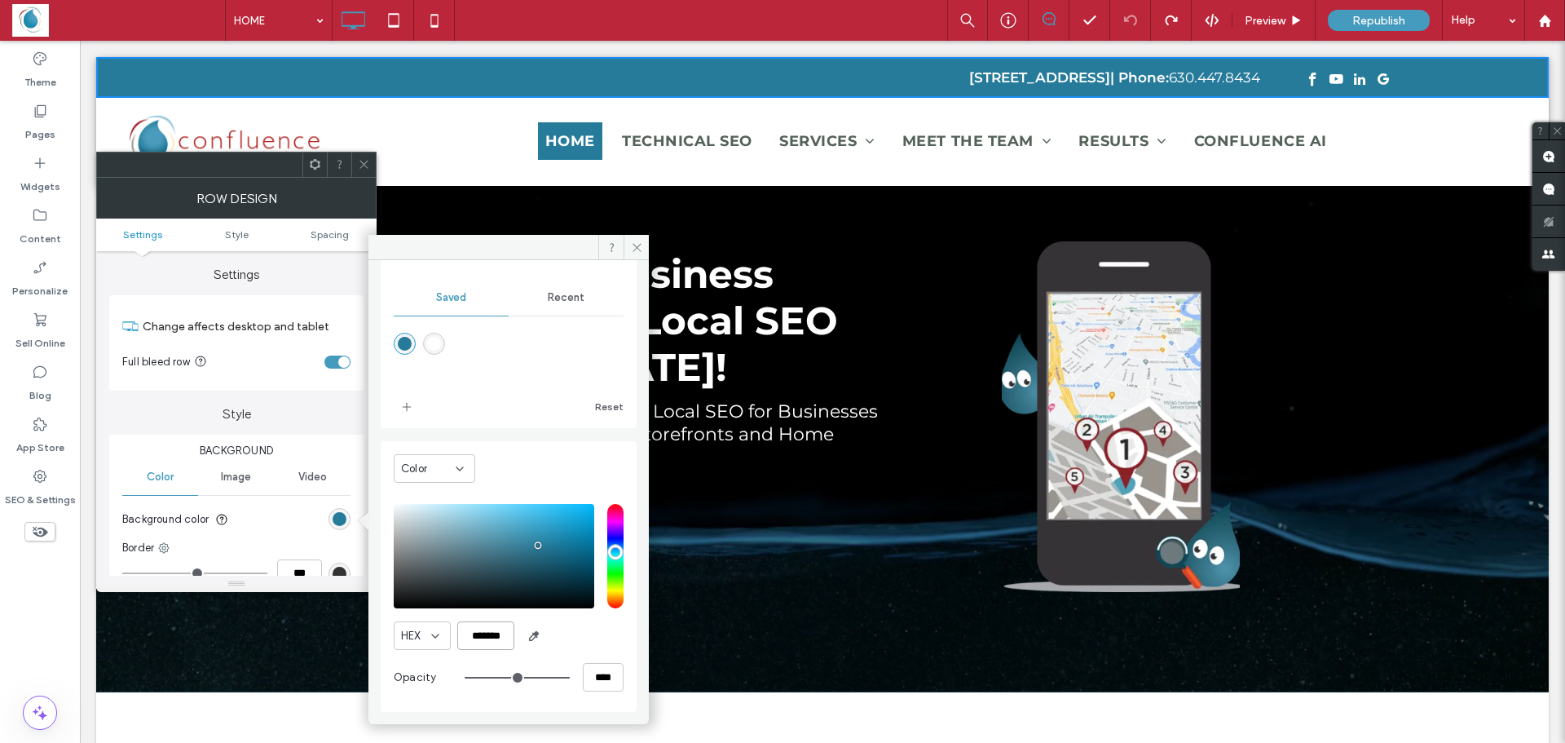
click at [479, 637] on input "*******" at bounding box center [485, 635] width 57 height 29
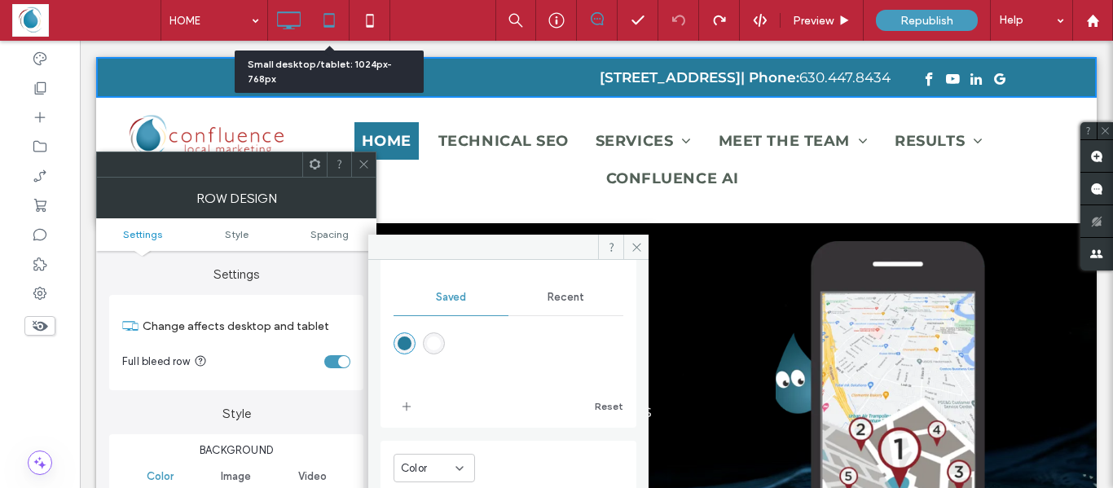
click at [330, 15] on icon at bounding box center [329, 20] width 33 height 33
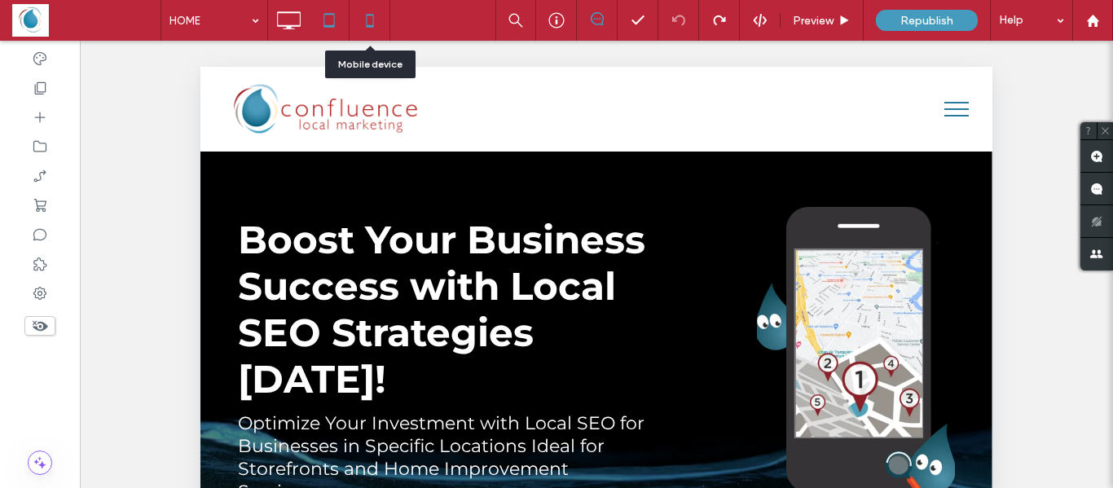
click at [368, 24] on icon at bounding box center [370, 20] width 33 height 33
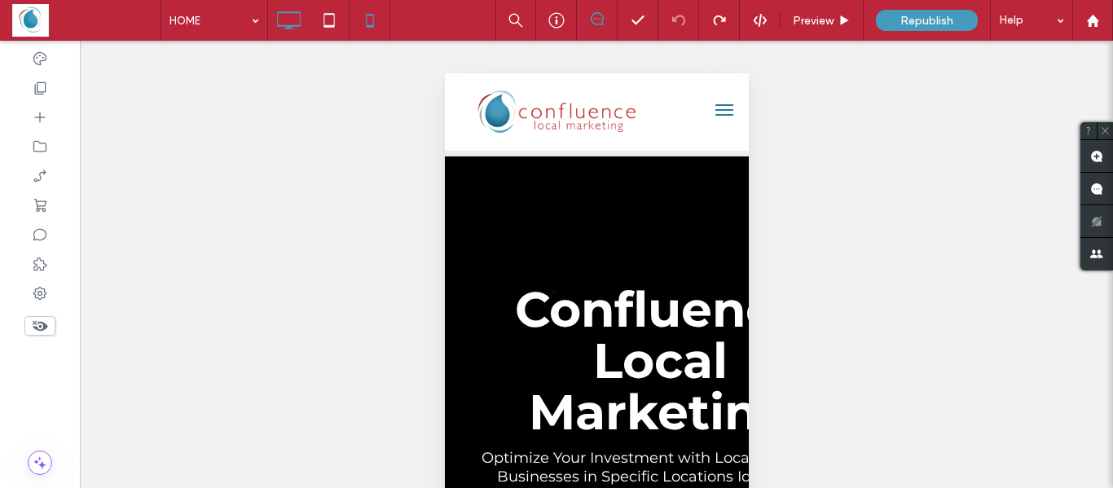
click at [284, 16] on icon at bounding box center [288, 20] width 33 height 33
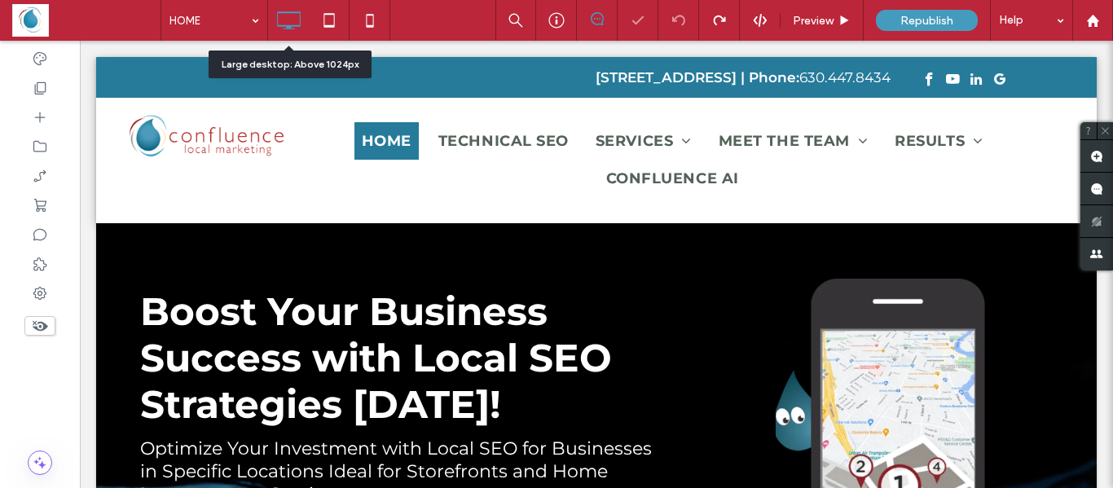
scroll to position [0, 0]
